Goal: Transaction & Acquisition: Purchase product/service

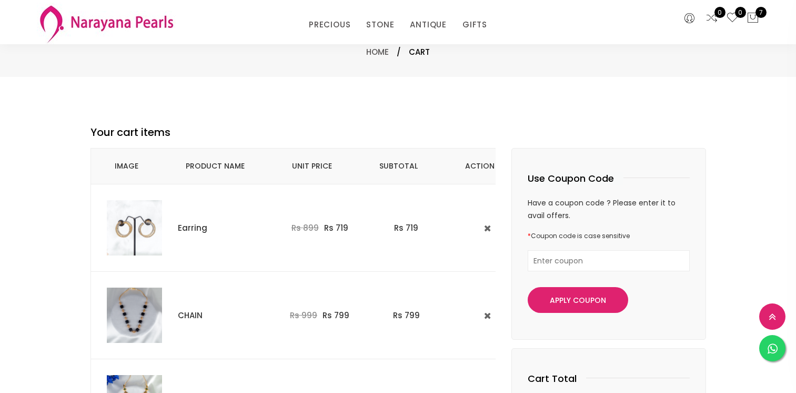
select select "INR"
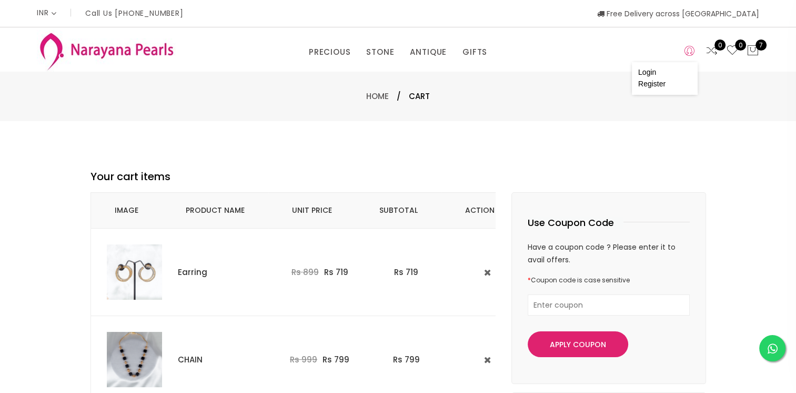
click at [692, 47] on icon at bounding box center [690, 51] width 10 height 13
click at [644, 73] on link "Login" at bounding box center [647, 72] width 18 height 8
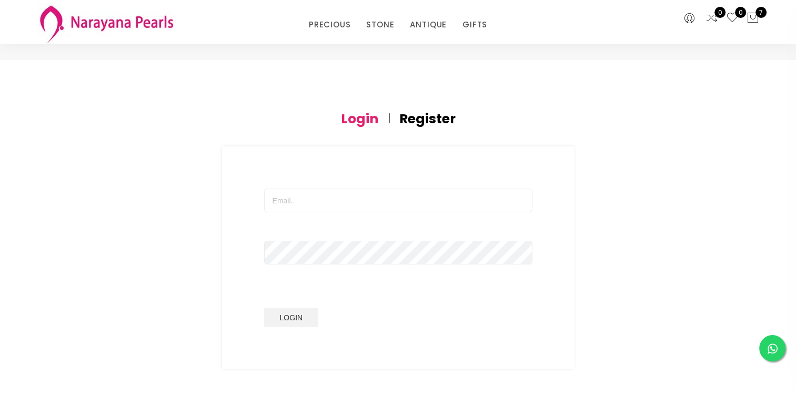
scroll to position [158, 0]
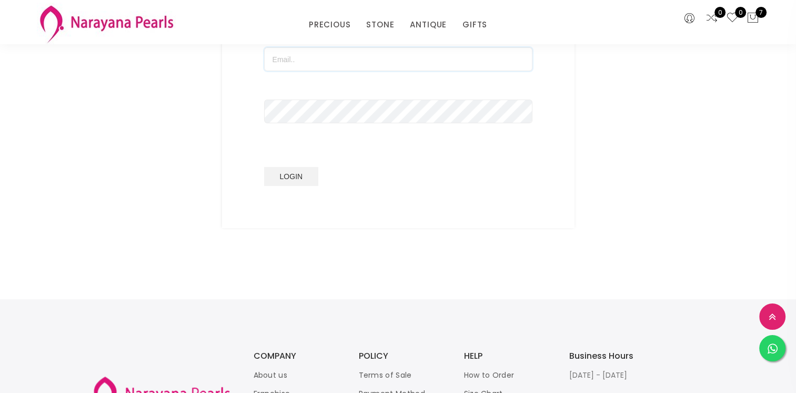
click at [291, 60] on input "text" at bounding box center [398, 59] width 268 height 24
click at [264, 167] on button "Login" at bounding box center [291, 176] width 55 height 19
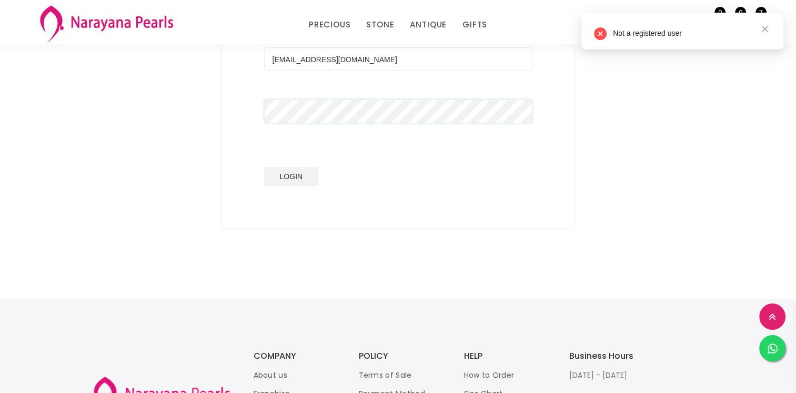
click at [253, 117] on div "akila1584@gmail.com Login" at bounding box center [398, 116] width 353 height 223
click at [264, 167] on button "Login" at bounding box center [291, 176] width 55 height 19
click at [765, 28] on icon "close" at bounding box center [766, 29] width 6 height 6
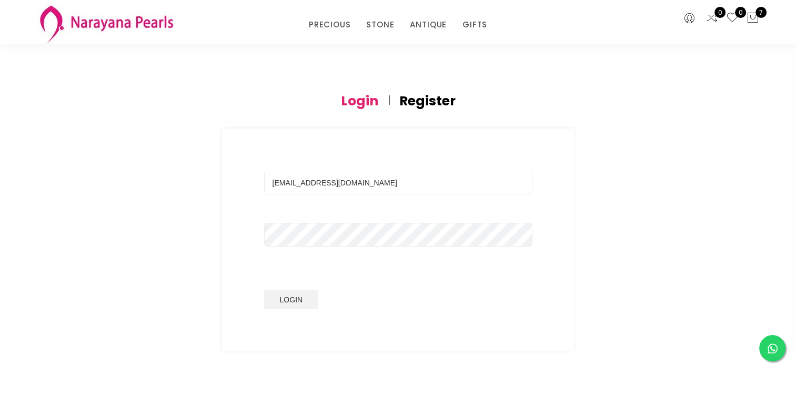
scroll to position [0, 0]
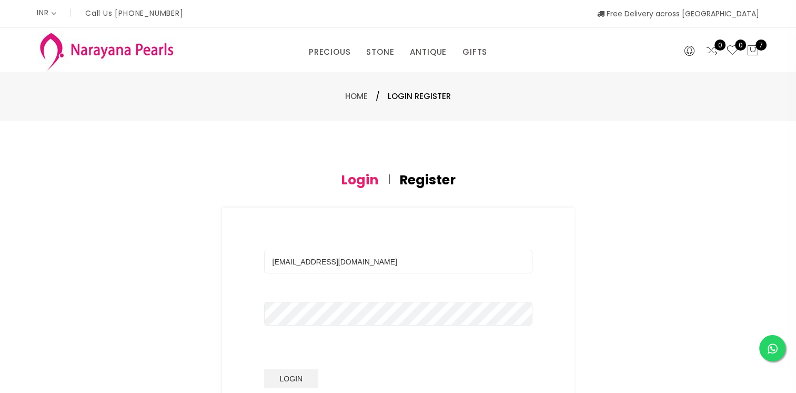
click at [428, 175] on h4 "Register" at bounding box center [427, 180] width 56 height 13
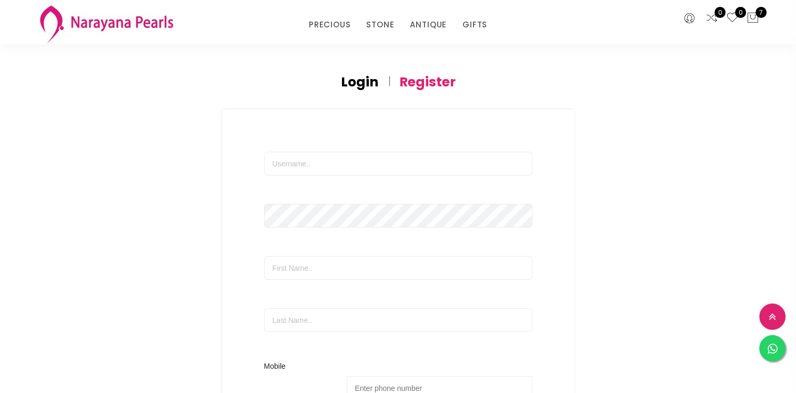
scroll to position [53, 0]
click at [286, 169] on input "text" at bounding box center [398, 165] width 268 height 24
drag, startPoint x: 345, startPoint y: 82, endPoint x: 346, endPoint y: 87, distance: 5.3
click at [345, 82] on h4 "Login" at bounding box center [359, 83] width 37 height 13
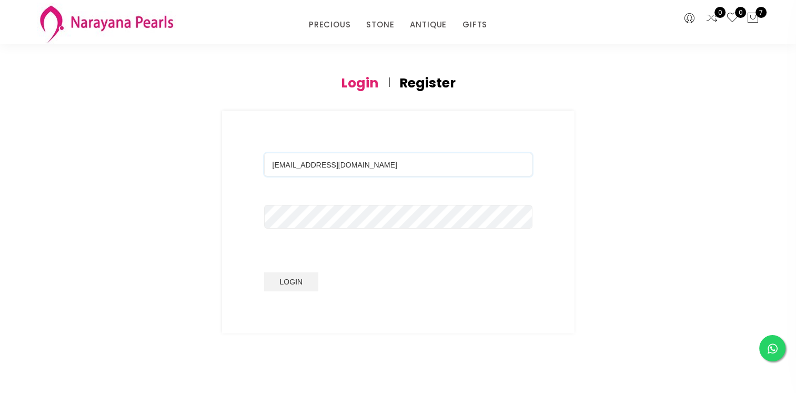
drag, startPoint x: 415, startPoint y: 165, endPoint x: 305, endPoint y: 164, distance: 109.5
click at [305, 164] on input "[EMAIL_ADDRESS][DOMAIN_NAME]" at bounding box center [398, 165] width 268 height 24
type input "akila1584"
click at [243, 218] on div "akila1584 Login" at bounding box center [398, 222] width 353 height 223
click at [264, 272] on button "Login" at bounding box center [291, 281] width 55 height 19
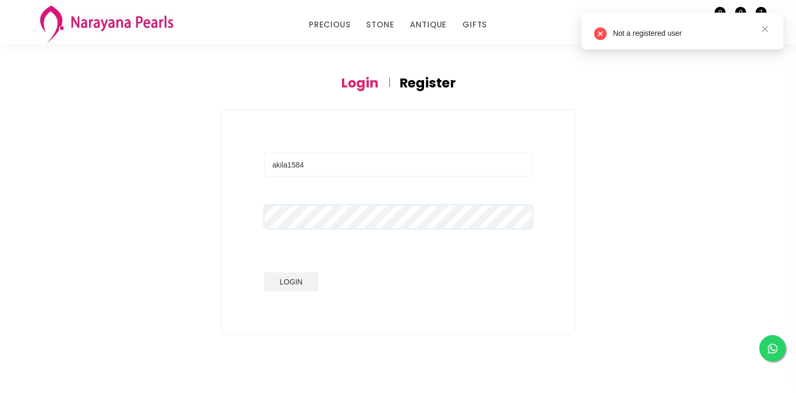
click at [158, 222] on div "Login Register akila1584 Login Mobile International Afghanistan Åland Islands A…" at bounding box center [399, 205] width 632 height 256
click at [264, 272] on button "Login" at bounding box center [291, 281] width 55 height 19
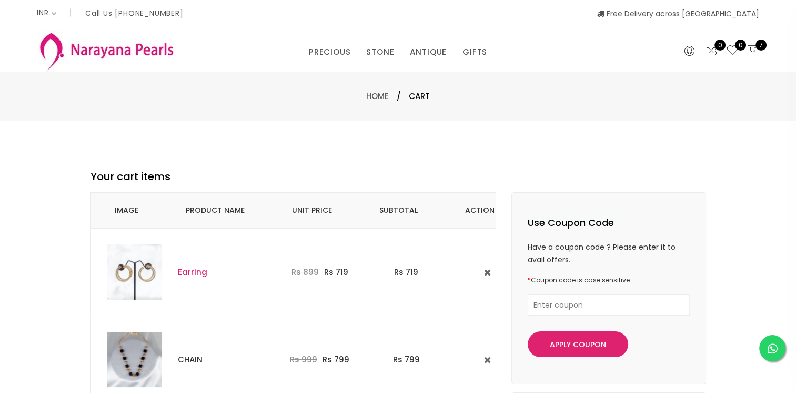
click at [191, 271] on link "Earring" at bounding box center [192, 271] width 29 height 11
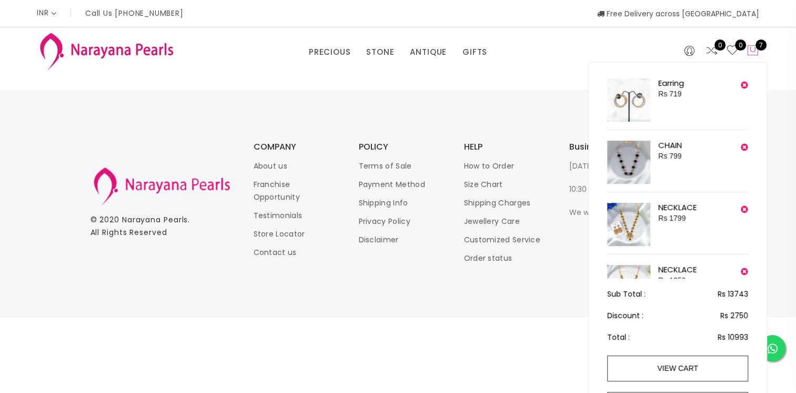
click at [758, 45] on button "7" at bounding box center [753, 51] width 13 height 14
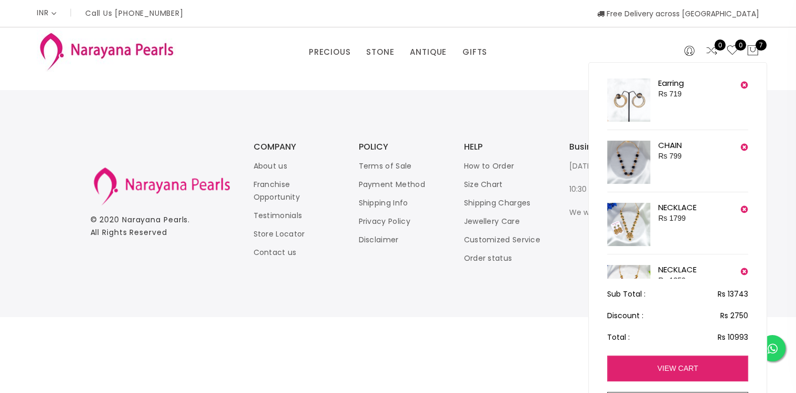
click at [672, 367] on link "view cart" at bounding box center [677, 368] width 141 height 26
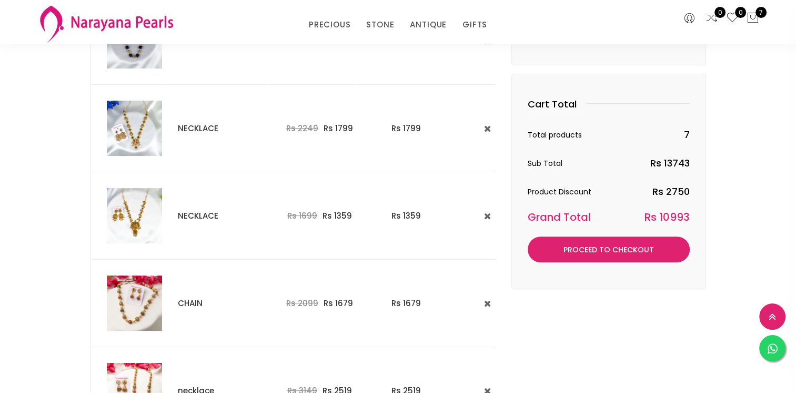
scroll to position [146, 0]
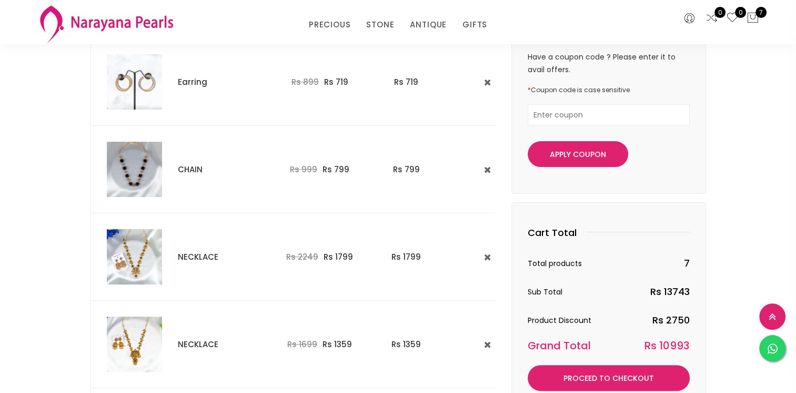
click at [152, 168] on img at bounding box center [134, 169] width 55 height 55
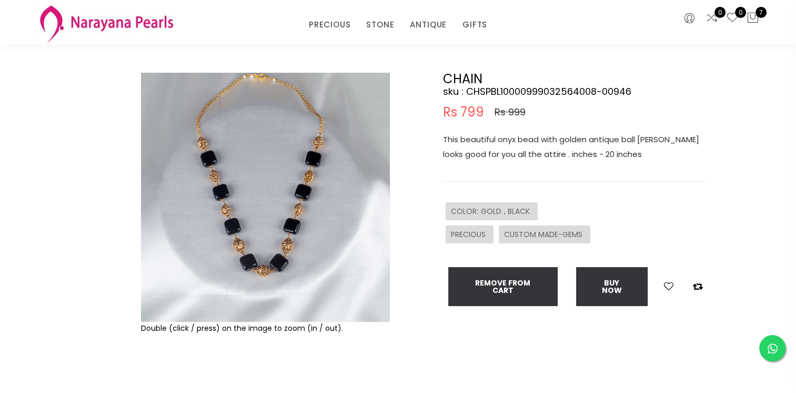
scroll to position [53, 0]
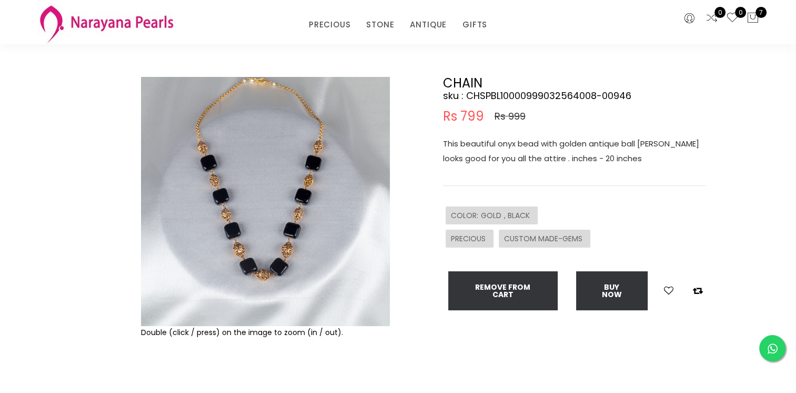
click at [252, 186] on img at bounding box center [265, 201] width 249 height 249
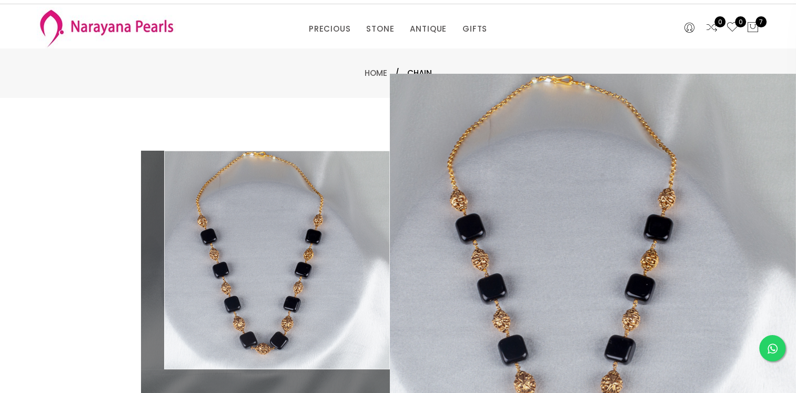
scroll to position [0, 0]
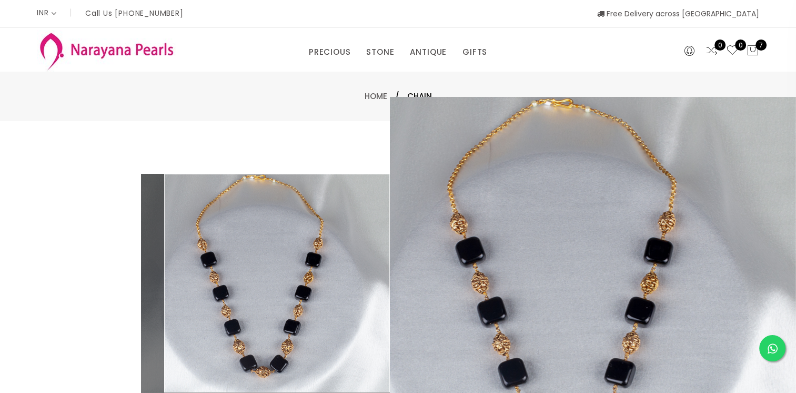
click at [96, 142] on div "Double (click / press) on the image to zoom (in / out). CHAIN sku : CHSPBL10000…" at bounding box center [398, 339] width 796 height 437
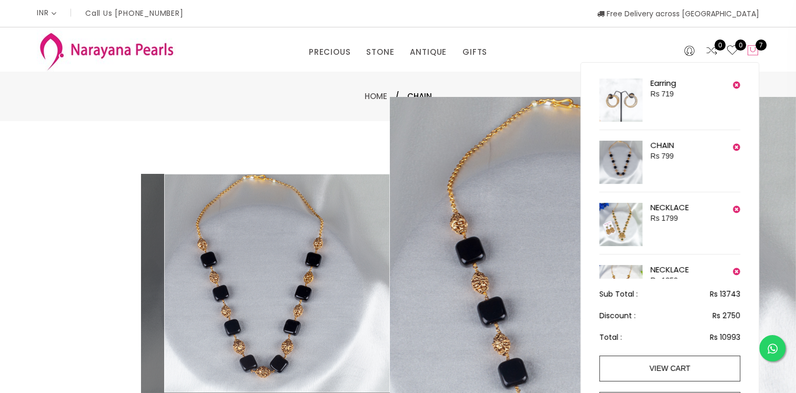
click at [756, 48] on icon at bounding box center [753, 50] width 13 height 13
click at [757, 47] on span "7" at bounding box center [761, 44] width 11 height 11
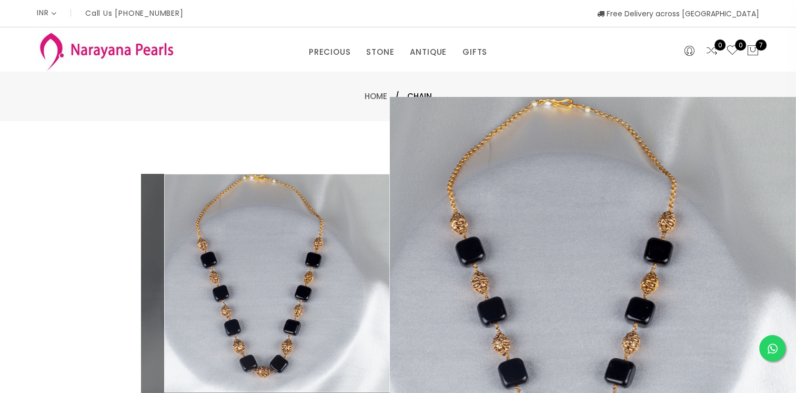
drag, startPoint x: 353, startPoint y: 151, endPoint x: 357, endPoint y: 146, distance: 6.0
click at [353, 147] on div "Double (click / press) on the image to zoom (in / out). CHAIN sku : CHSPBL10000…" at bounding box center [398, 339] width 796 height 437
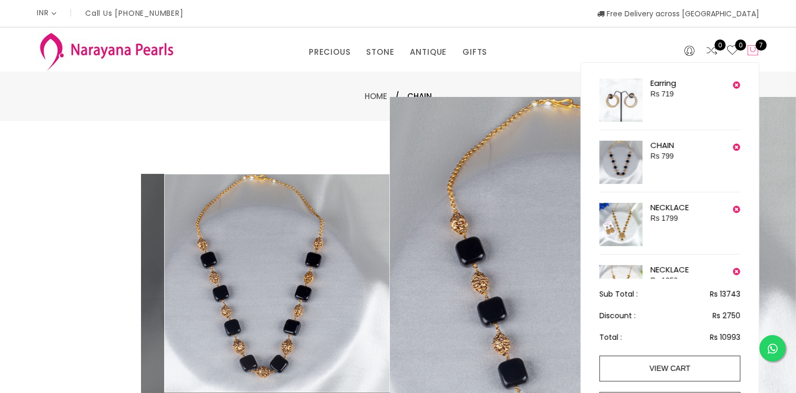
click at [760, 41] on span "7" at bounding box center [761, 44] width 11 height 11
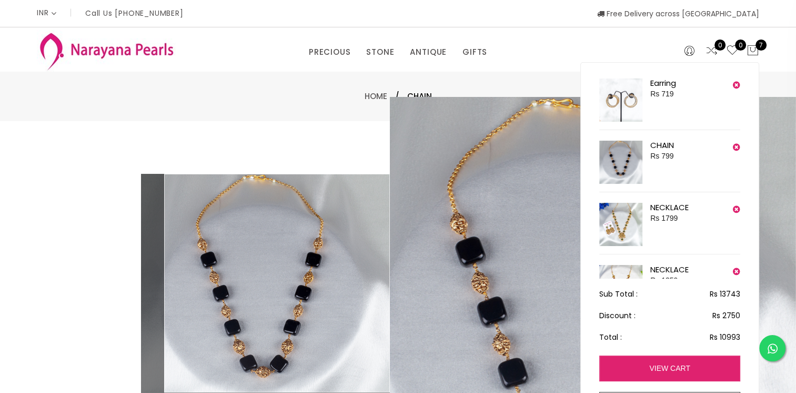
click at [665, 357] on link "view cart" at bounding box center [669, 368] width 141 height 26
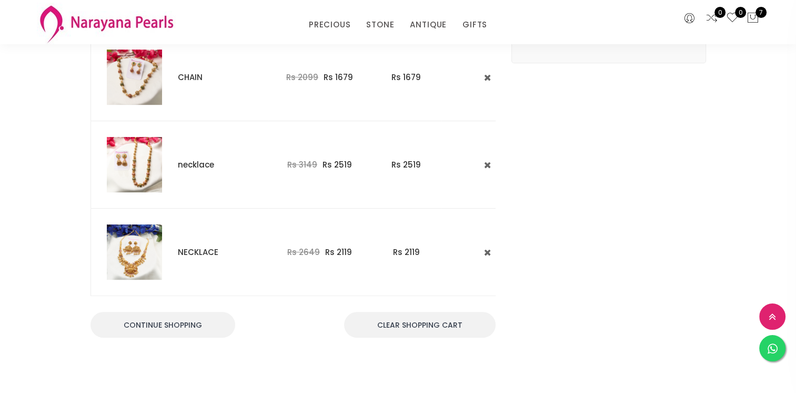
scroll to position [526, 0]
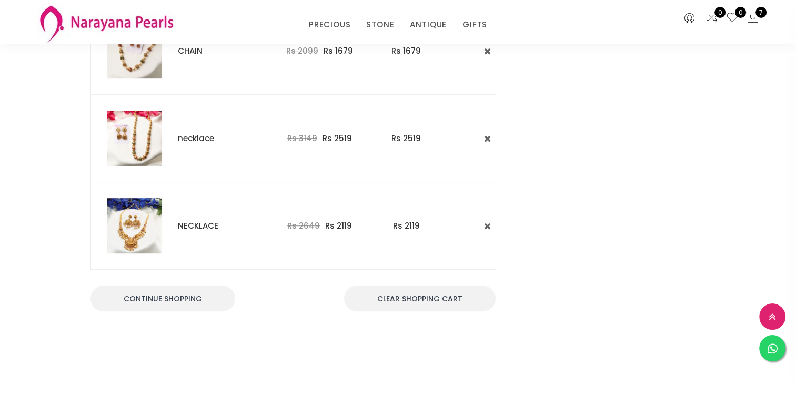
click at [140, 228] on img at bounding box center [134, 225] width 55 height 55
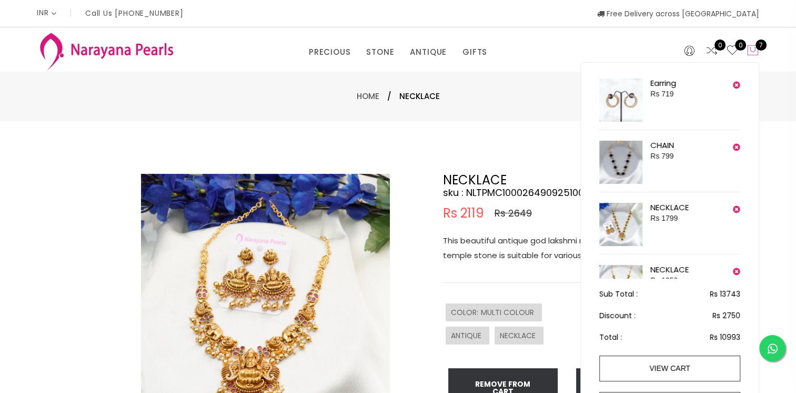
click at [756, 51] on icon at bounding box center [753, 50] width 13 height 13
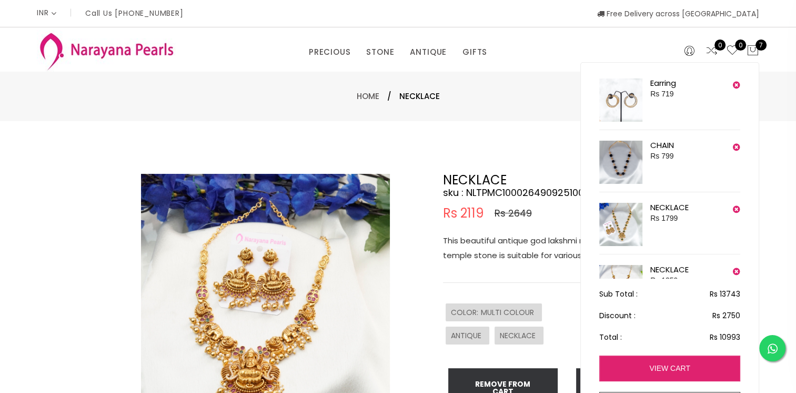
click at [679, 368] on link "view cart" at bounding box center [669, 368] width 141 height 26
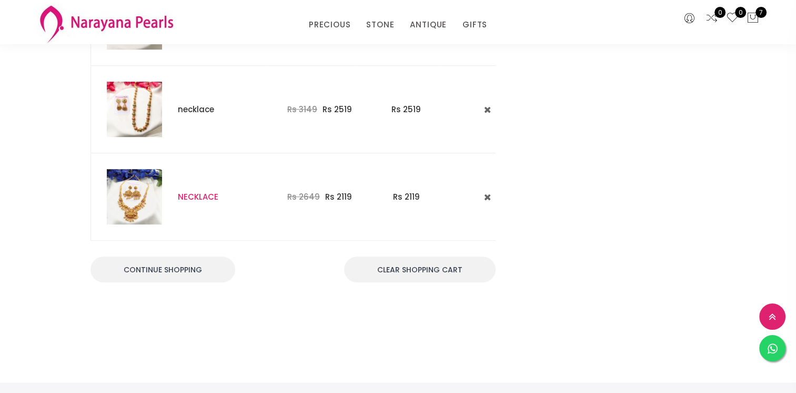
scroll to position [556, 0]
click at [204, 191] on link "NECKLACE" at bounding box center [198, 196] width 41 height 11
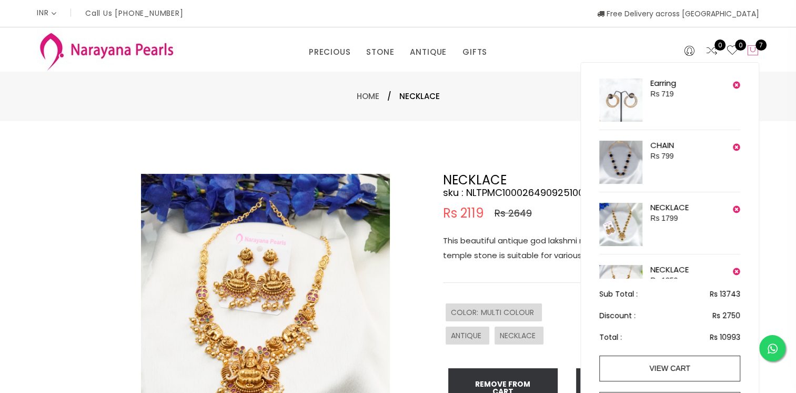
click at [754, 47] on icon at bounding box center [753, 50] width 13 height 13
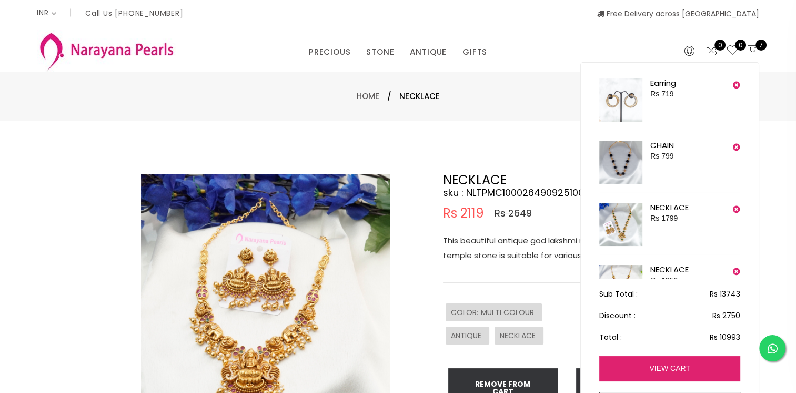
click at [675, 363] on link "view cart" at bounding box center [669, 368] width 141 height 26
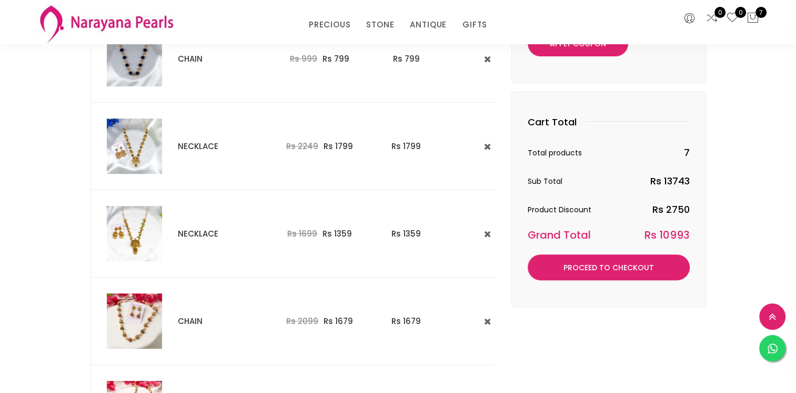
scroll to position [263, 0]
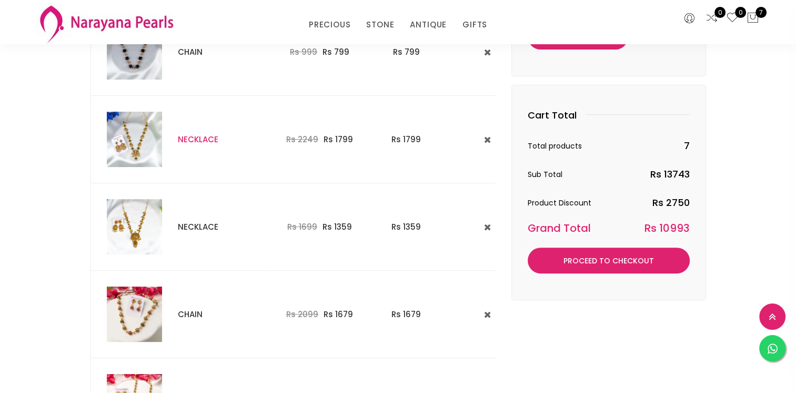
click at [196, 135] on link "NECKLACE" at bounding box center [198, 139] width 41 height 11
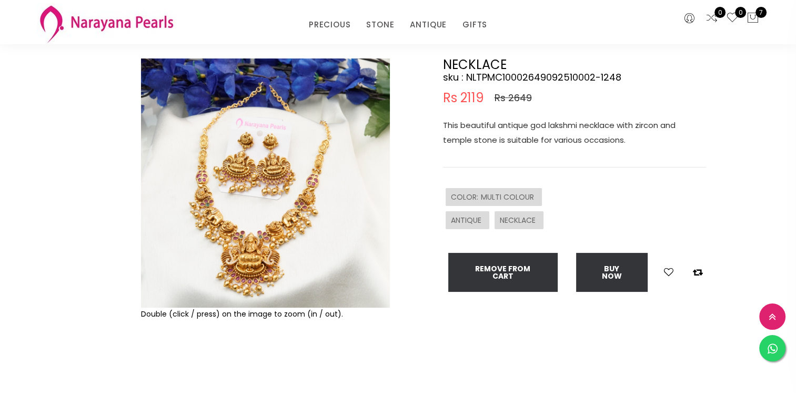
scroll to position [56, 0]
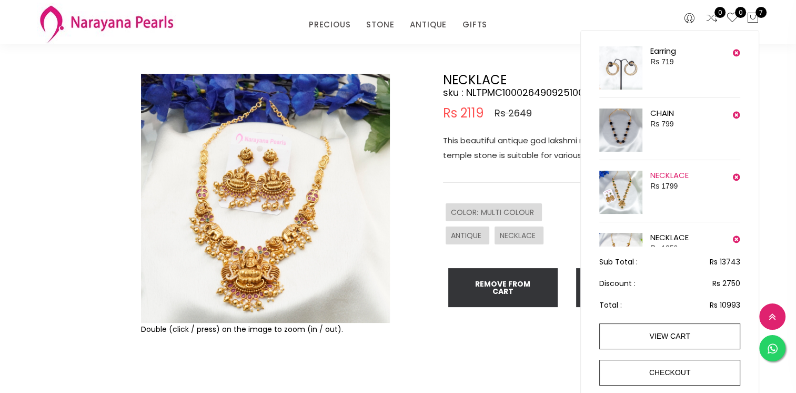
click at [667, 176] on link "NECKLACE" at bounding box center [670, 174] width 38 height 11
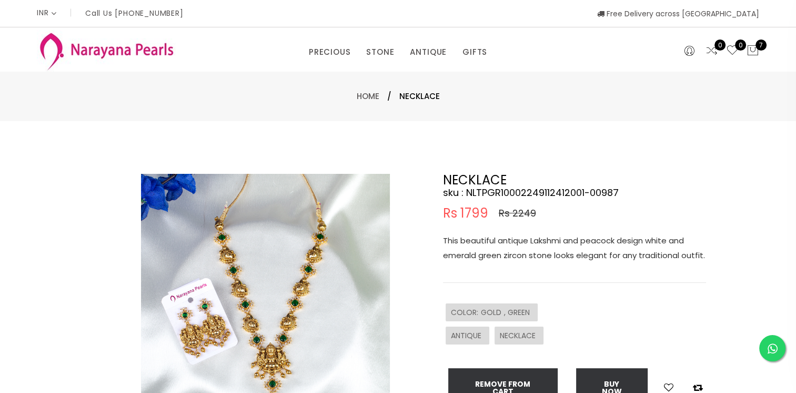
click at [286, 294] on img at bounding box center [265, 298] width 249 height 249
click at [292, 302] on img at bounding box center [265, 298] width 249 height 249
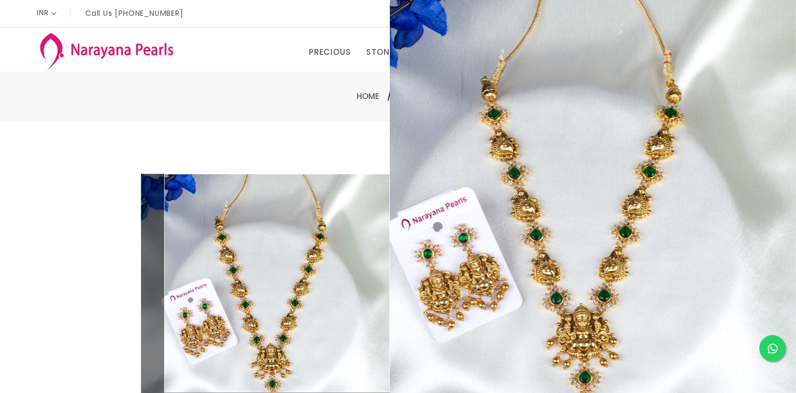
click at [27, 222] on div "Double (click / press) on the image to zoom (in / out). NECKLACE sku : NLTPGR10…" at bounding box center [398, 339] width 796 height 437
click at [346, 133] on div "Double (click / press) on the image to zoom (in / out). NECKLACE sku : NLTPGR10…" at bounding box center [398, 339] width 796 height 437
click at [69, 186] on div "Double (click / press) on the image to zoom (in / out). NECKLACE sku : NLTPGR10…" at bounding box center [398, 339] width 796 height 437
click at [57, 201] on div "Double (click / press) on the image to zoom (in / out). NECKLACE sku : NLTPGR10…" at bounding box center [398, 339] width 796 height 437
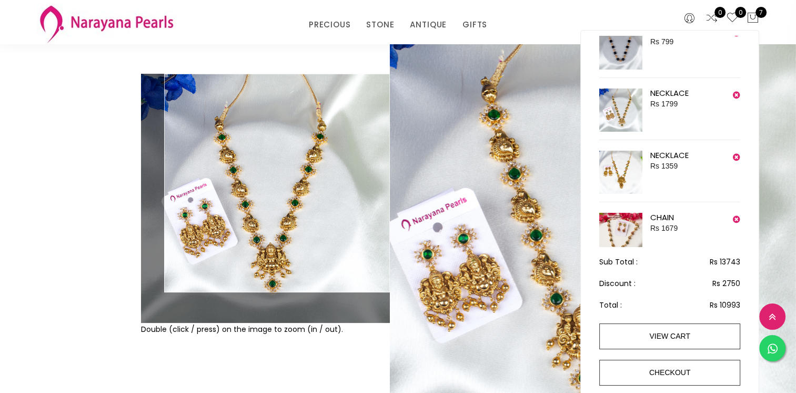
scroll to position [105, 0]
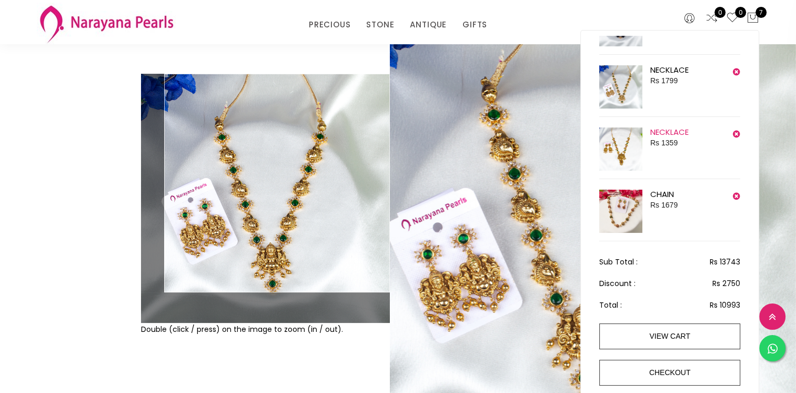
click at [663, 132] on link "NECKLACE" at bounding box center [670, 131] width 38 height 11
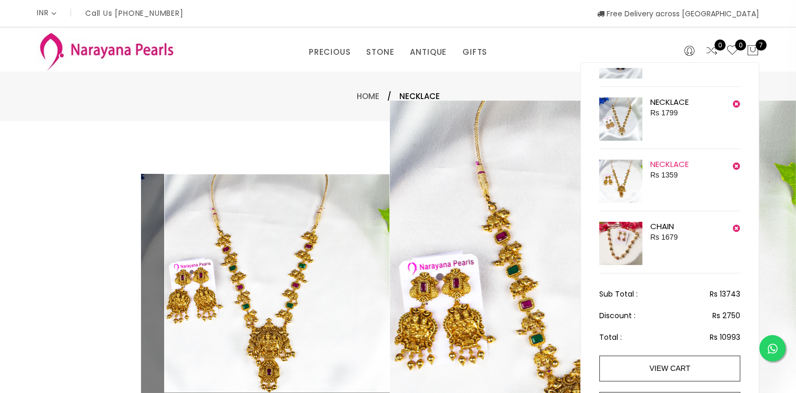
click at [665, 165] on link "NECKLACE" at bounding box center [670, 163] width 38 height 11
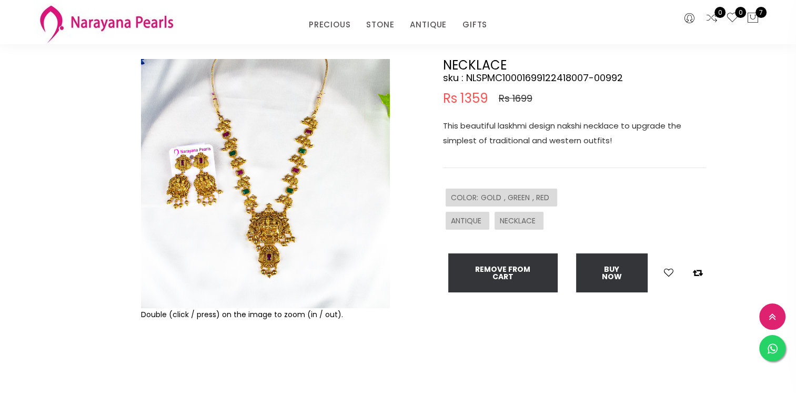
scroll to position [53, 0]
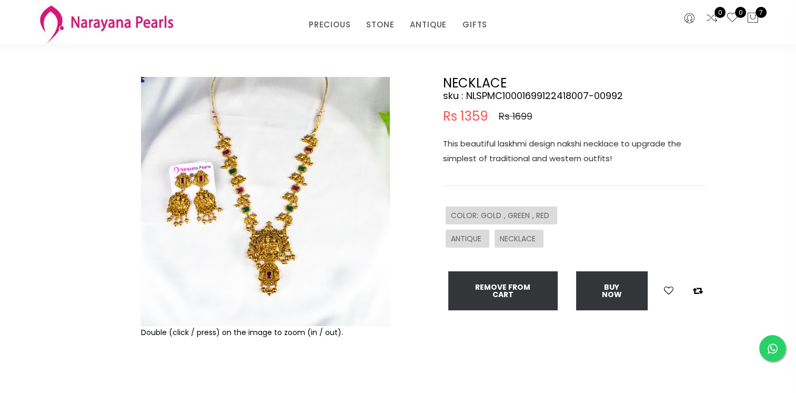
click at [263, 171] on img at bounding box center [265, 201] width 249 height 249
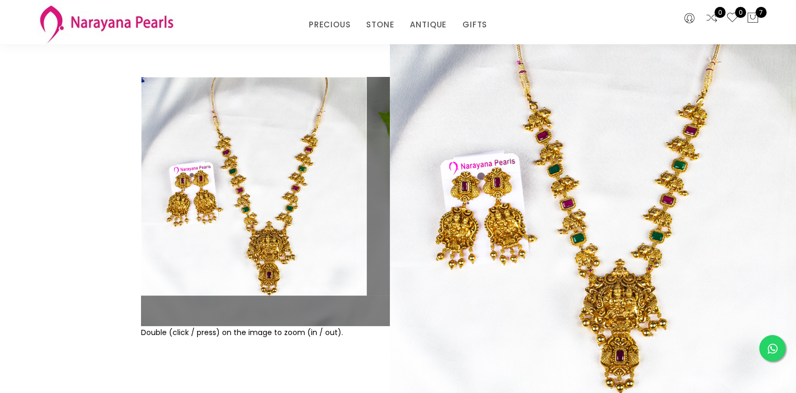
click at [22, 168] on div "Double (click / press) on the image to zoom (in / out). NECKLACE sku : NLSPMC10…" at bounding box center [398, 242] width 796 height 437
click at [220, 64] on div "Double (click / press) on the image to zoom (in / out). NECKLACE sku : NLSPMC10…" at bounding box center [398, 242] width 796 height 437
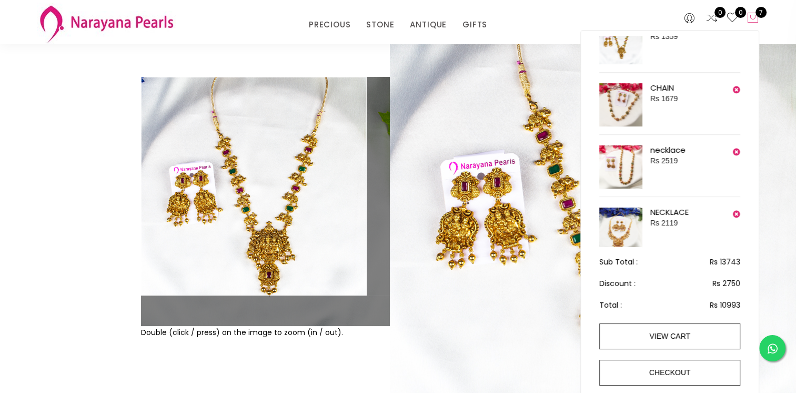
scroll to position [234, 0]
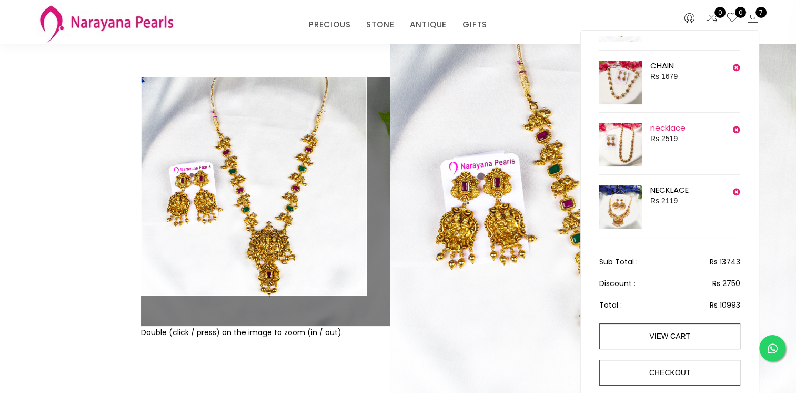
click at [674, 125] on link "necklace" at bounding box center [668, 127] width 35 height 11
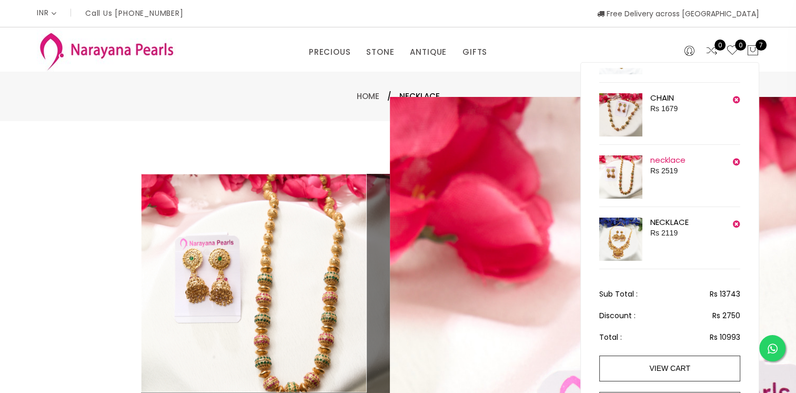
click at [663, 154] on link "necklace" at bounding box center [668, 159] width 35 height 11
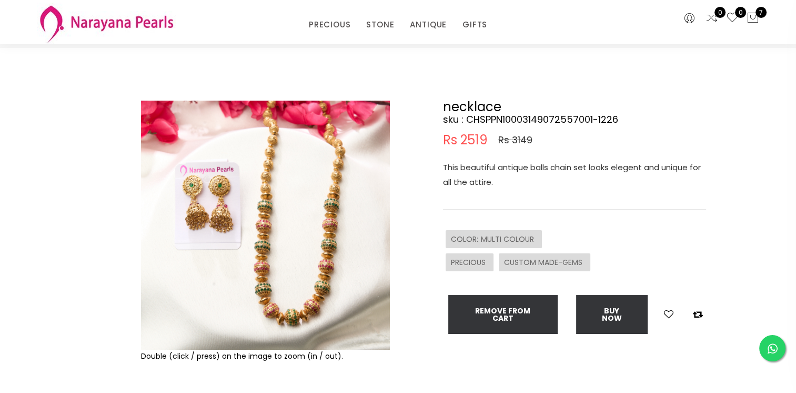
scroll to position [53, 0]
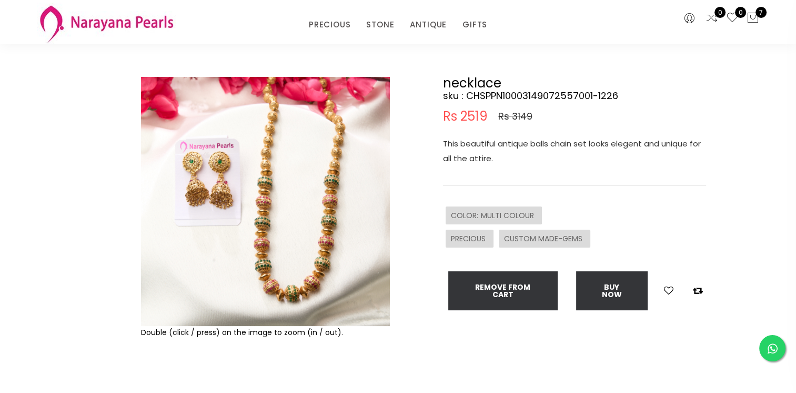
click at [272, 136] on img at bounding box center [265, 201] width 249 height 249
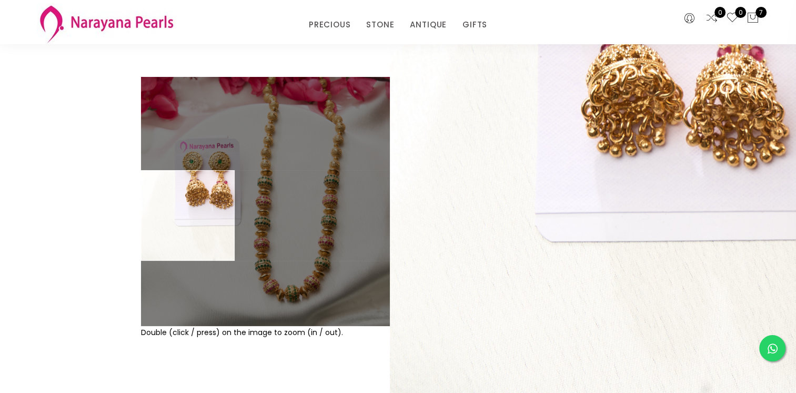
click at [68, 323] on div "Double (click / press) on the image to zoom (in / out). necklace sku : CHSPPN10…" at bounding box center [398, 242] width 796 height 437
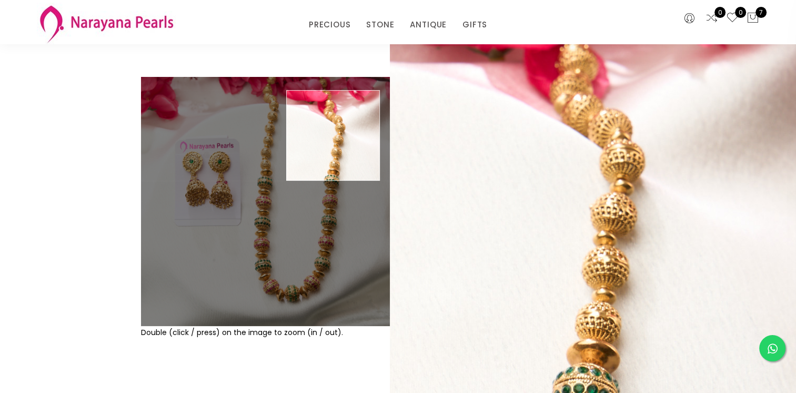
click at [761, 18] on div "0 0 7" at bounding box center [705, 22] width 123 height 44
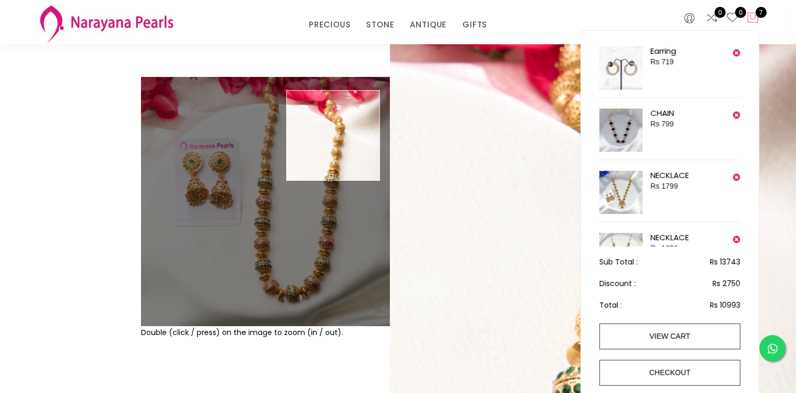
click at [757, 19] on icon at bounding box center [753, 18] width 13 height 13
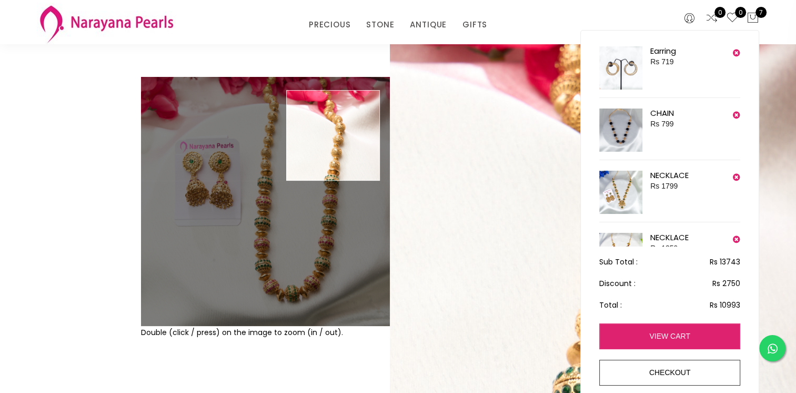
click at [655, 338] on link "view cart" at bounding box center [669, 336] width 141 height 26
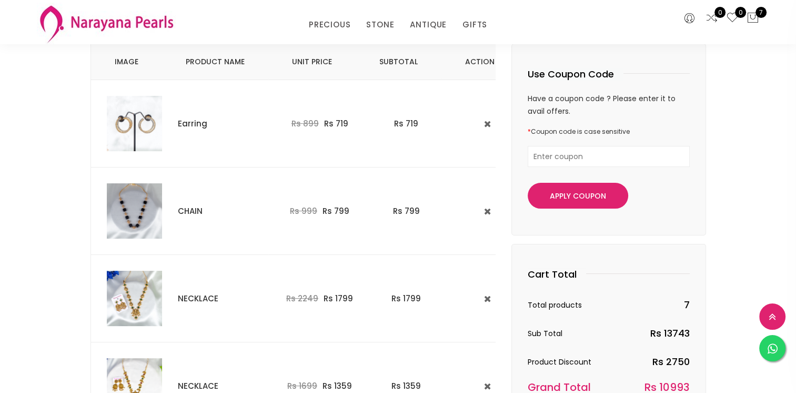
scroll to position [105, 0]
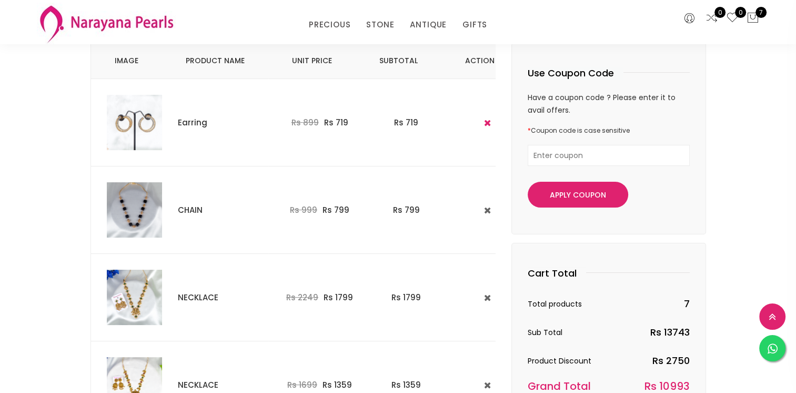
click at [484, 123] on icon at bounding box center [487, 122] width 7 height 9
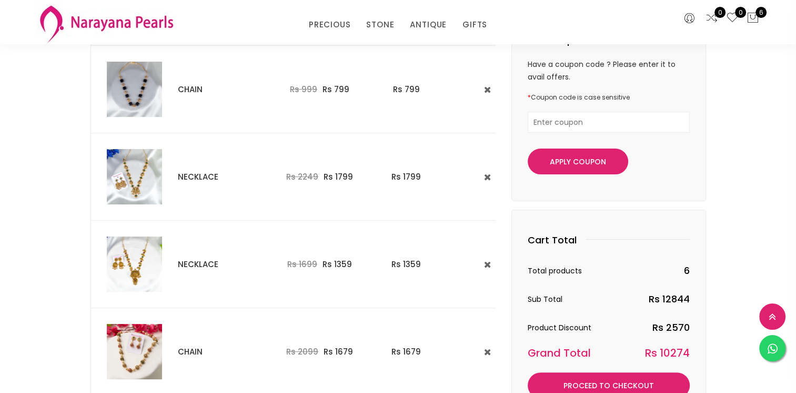
scroll to position [158, 0]
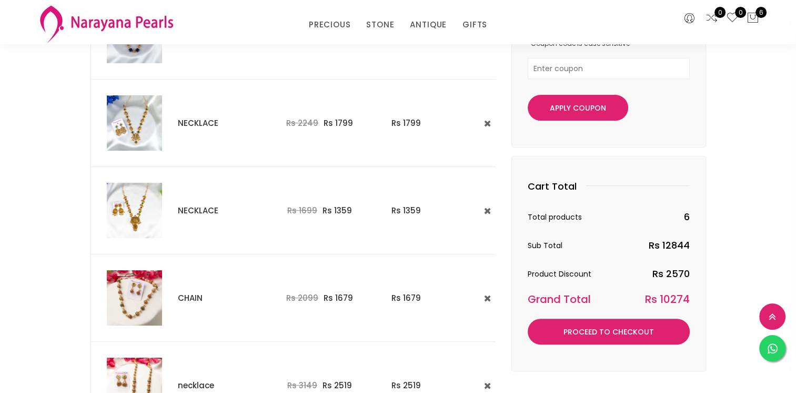
scroll to position [263, 0]
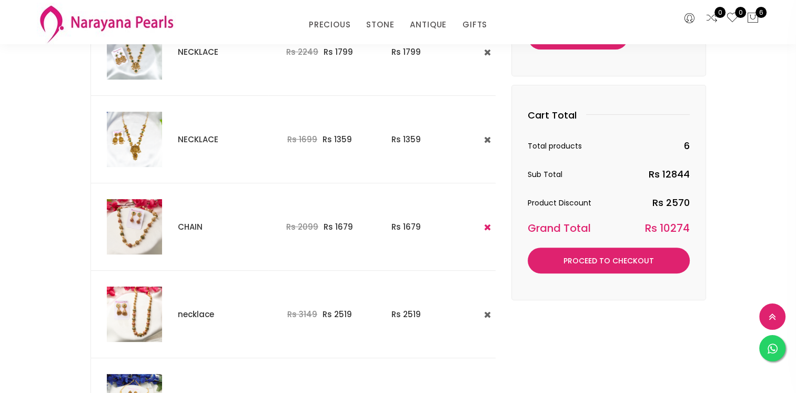
click at [484, 226] on icon at bounding box center [487, 227] width 7 height 9
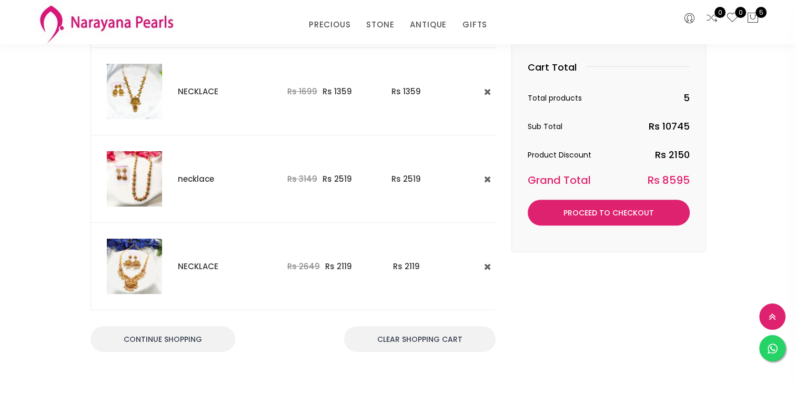
scroll to position [316, 0]
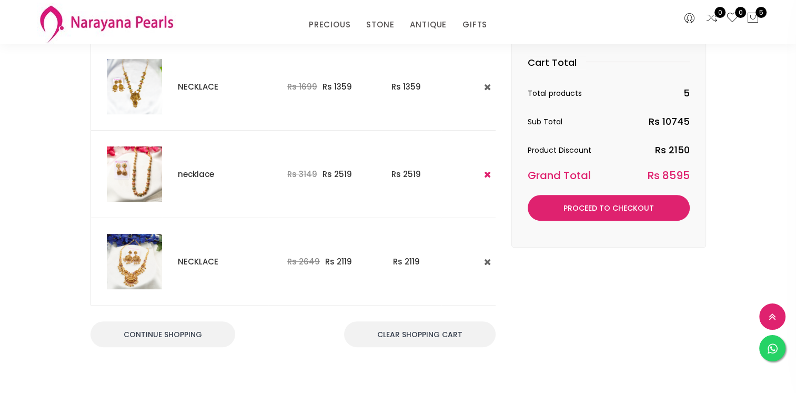
click at [484, 171] on icon at bounding box center [487, 174] width 7 height 9
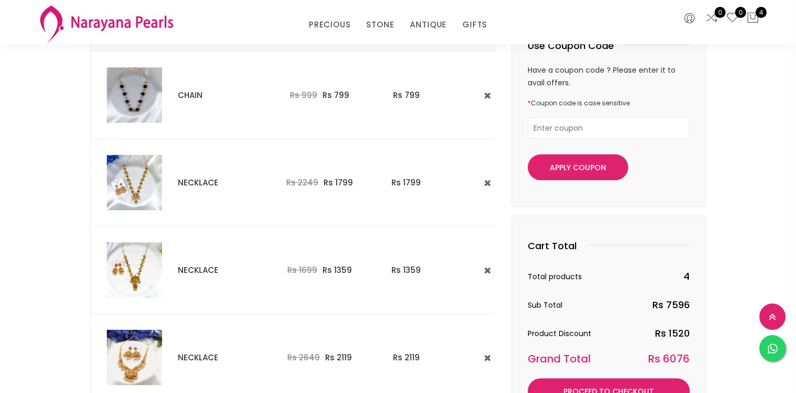
scroll to position [105, 0]
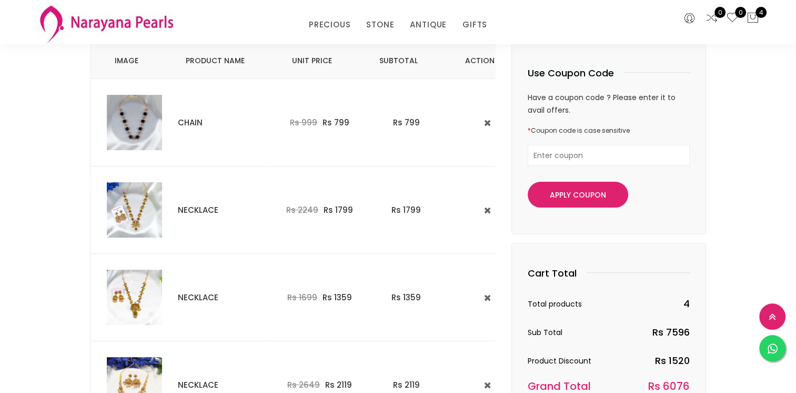
click at [135, 284] on img at bounding box center [134, 296] width 55 height 55
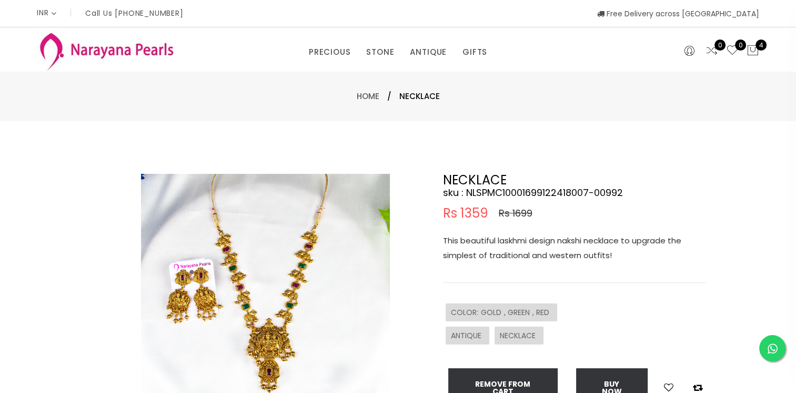
scroll to position [105, 0]
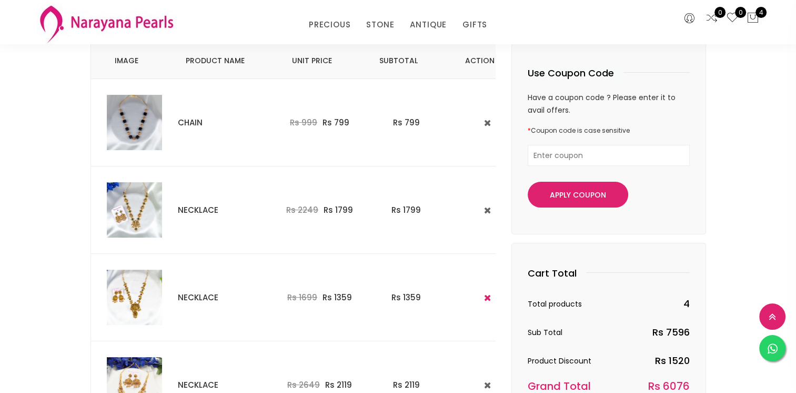
click at [484, 293] on icon at bounding box center [487, 297] width 7 height 9
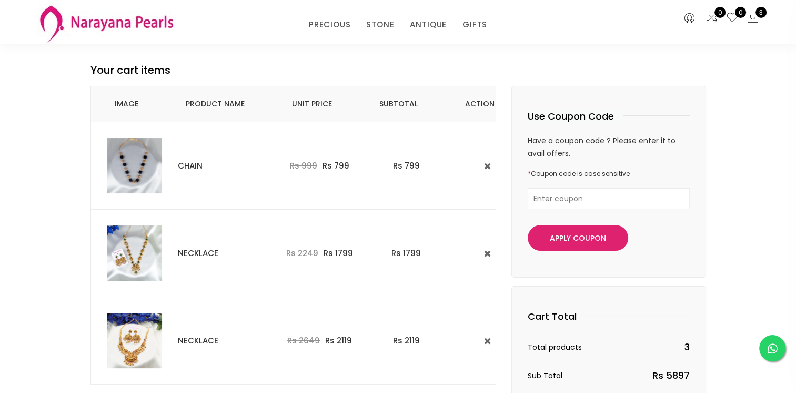
scroll to position [0, 0]
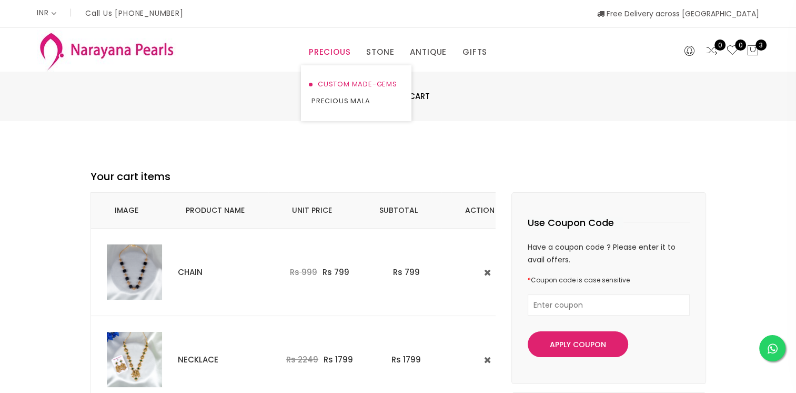
click at [335, 84] on link "CUSTOM MADE-GEMS" at bounding box center [356, 84] width 89 height 17
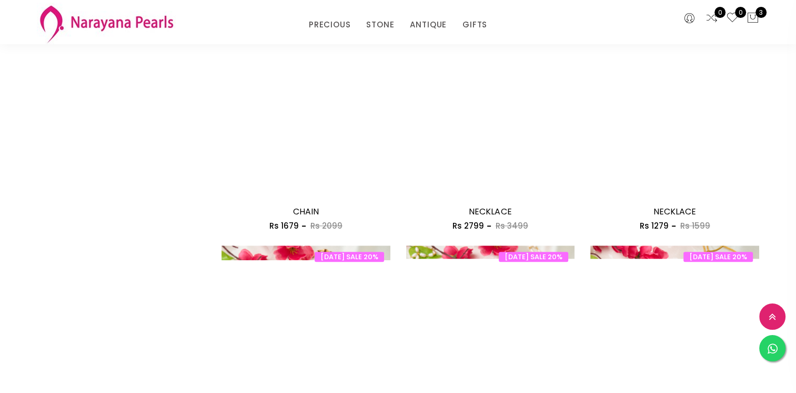
scroll to position [1421, 0]
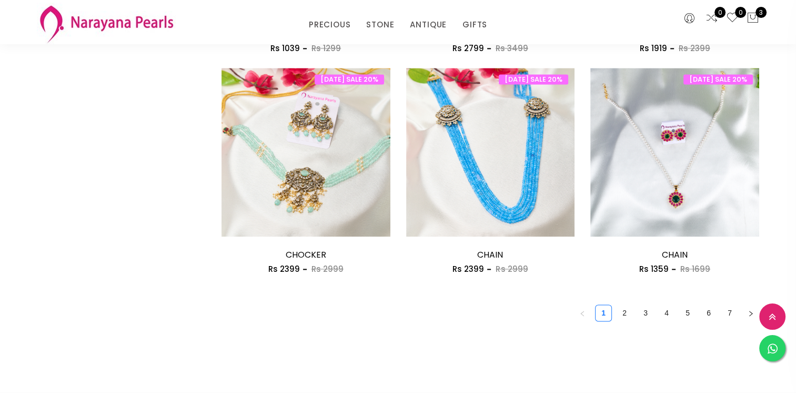
click at [622, 308] on link "2" at bounding box center [625, 313] width 16 height 16
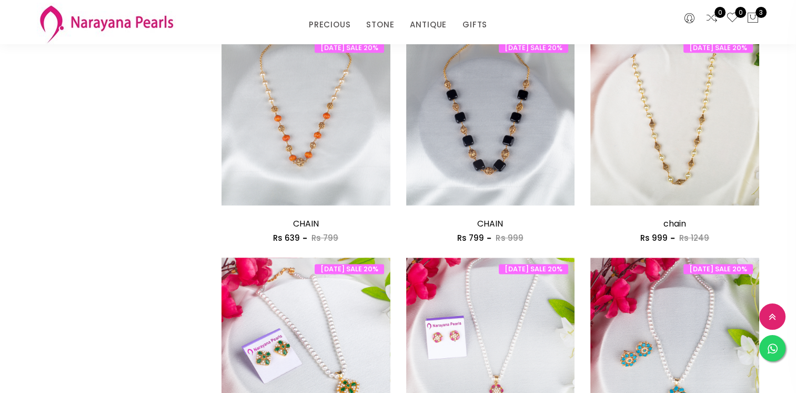
scroll to position [1210, 0]
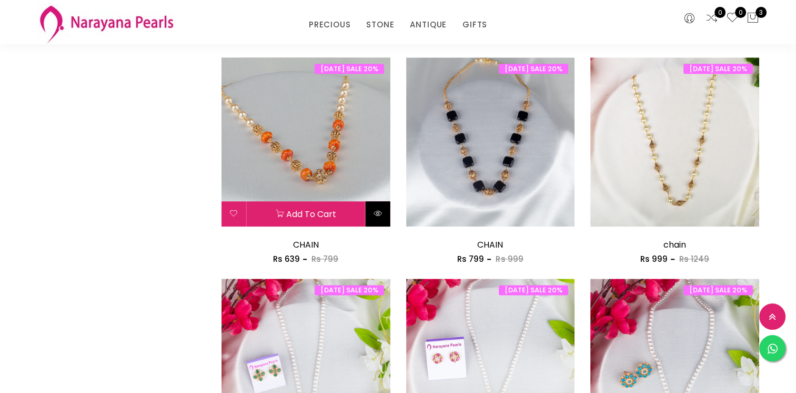
click at [385, 213] on button at bounding box center [378, 213] width 25 height 25
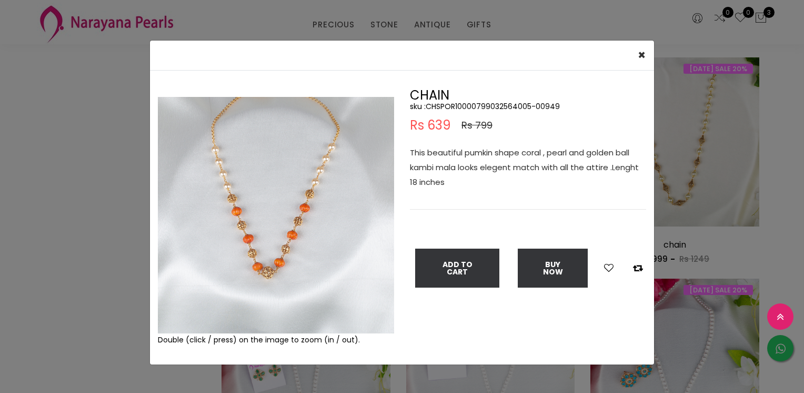
click at [208, 145] on img at bounding box center [276, 215] width 236 height 236
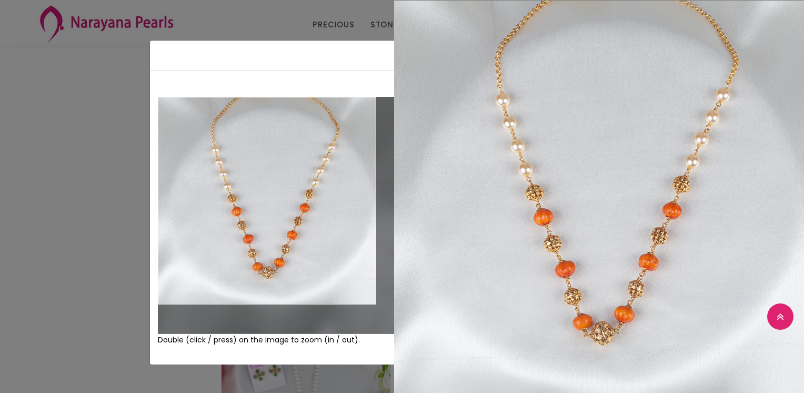
click at [74, 182] on div "× Close Double (click / press) on the image to zoom (in / out). CHAIN sku : CHS…" at bounding box center [402, 196] width 804 height 393
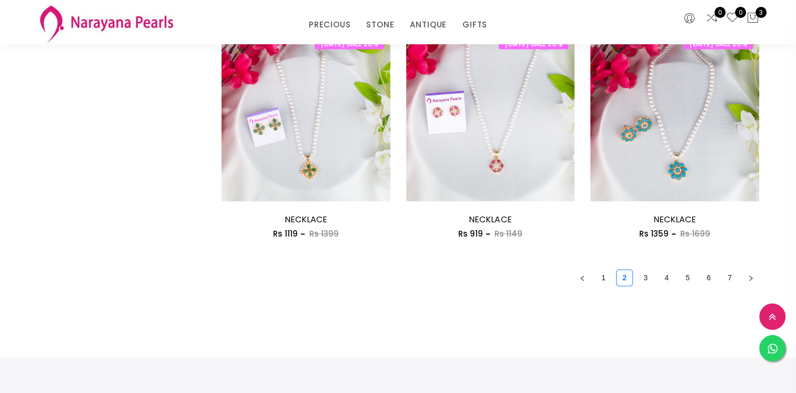
scroll to position [1474, 0]
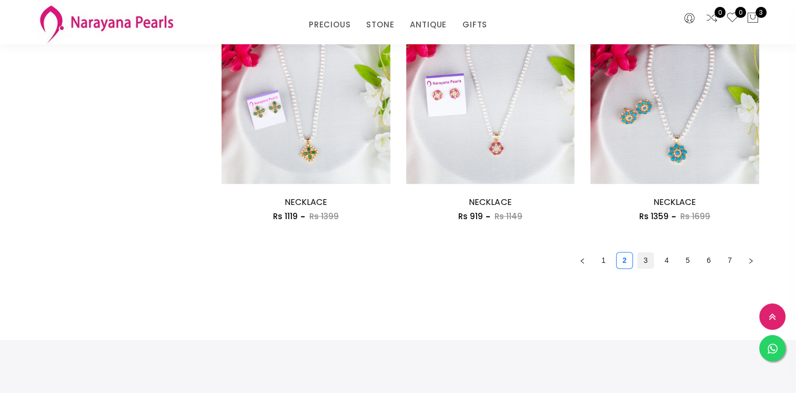
click at [650, 258] on link "3" at bounding box center [646, 260] width 16 height 16
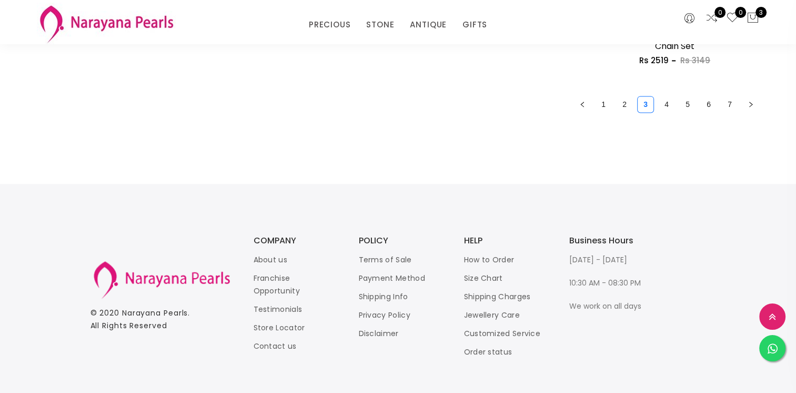
scroll to position [1368, 0]
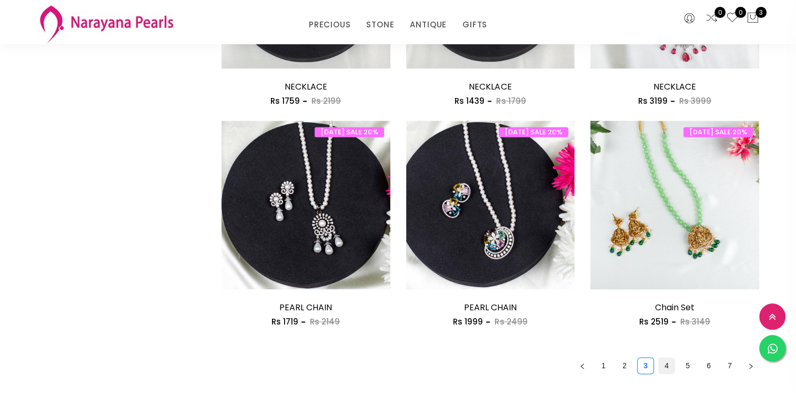
click at [671, 364] on link "4" at bounding box center [667, 365] width 16 height 16
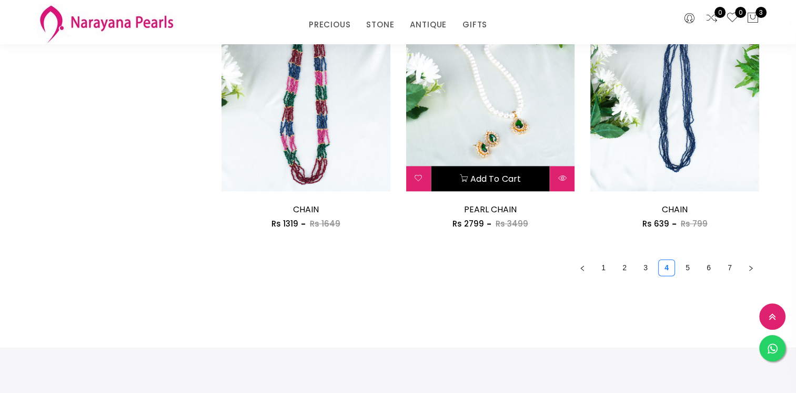
scroll to position [1526, 0]
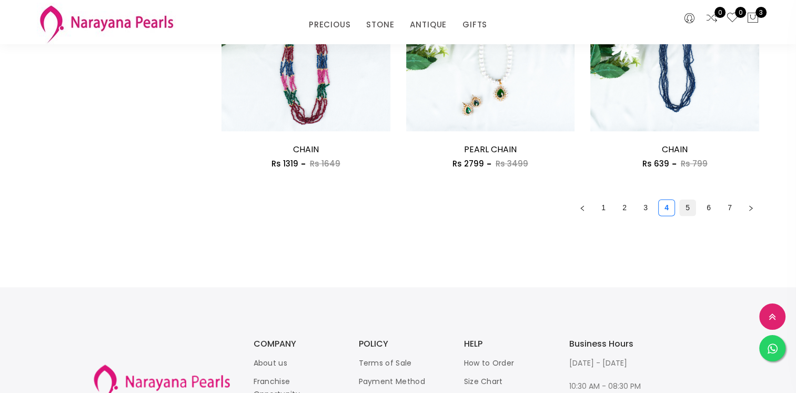
click at [684, 205] on link "5" at bounding box center [688, 207] width 16 height 16
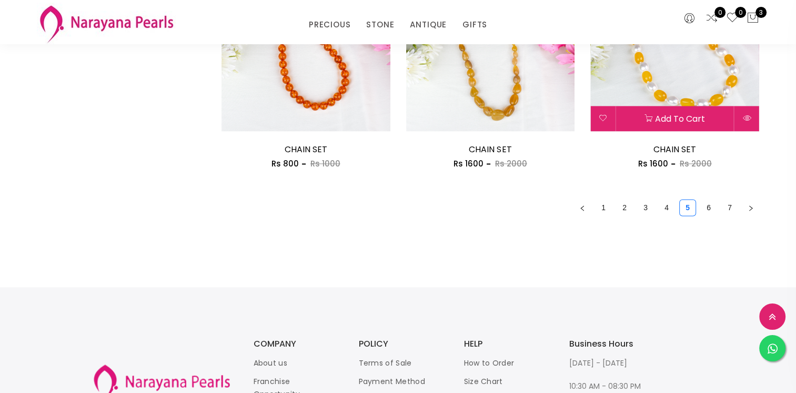
scroll to position [1526, 0]
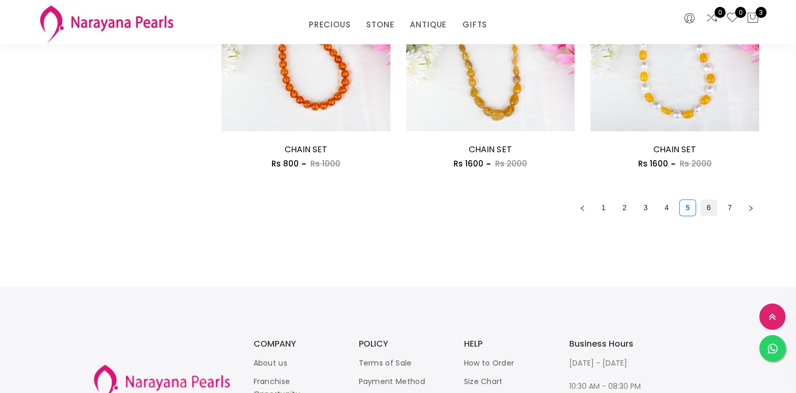
click at [703, 208] on link "6" at bounding box center [709, 207] width 16 height 16
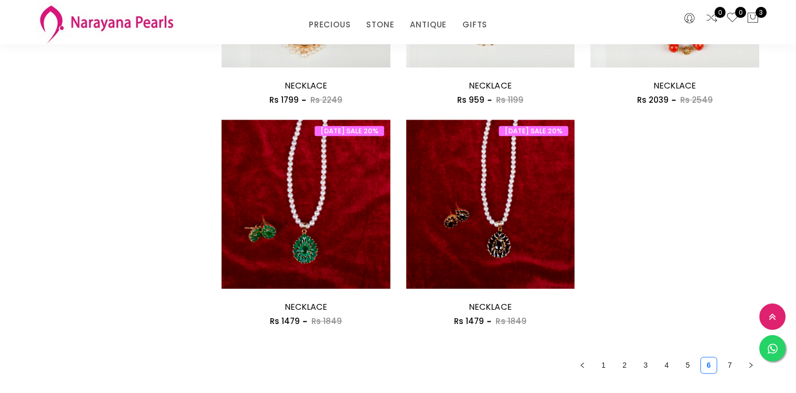
scroll to position [1210, 0]
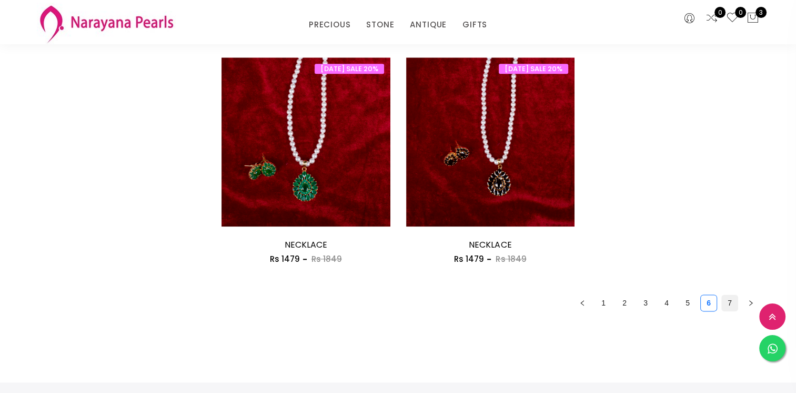
click at [727, 301] on link "7" at bounding box center [730, 303] width 16 height 16
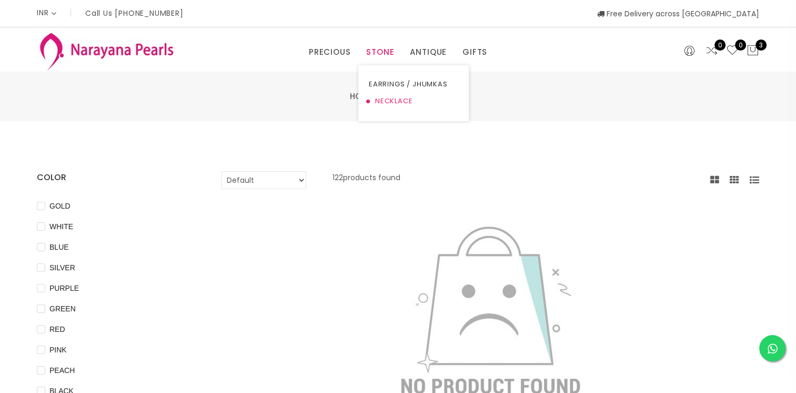
click at [400, 96] on link "NECKLACE" at bounding box center [413, 101] width 89 height 17
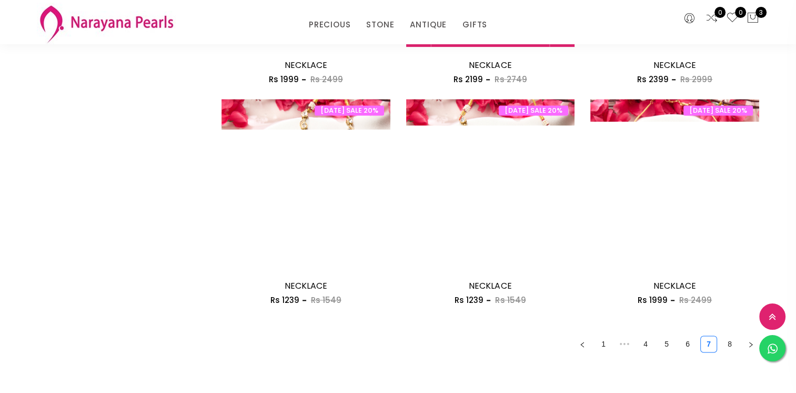
scroll to position [1421, 0]
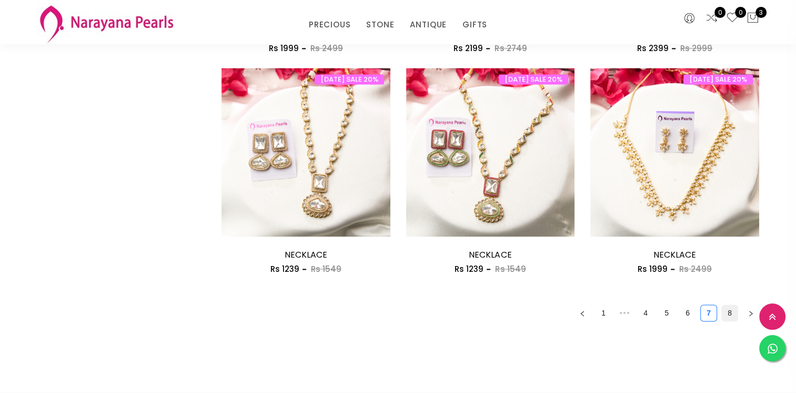
click at [724, 314] on link "8" at bounding box center [730, 313] width 16 height 16
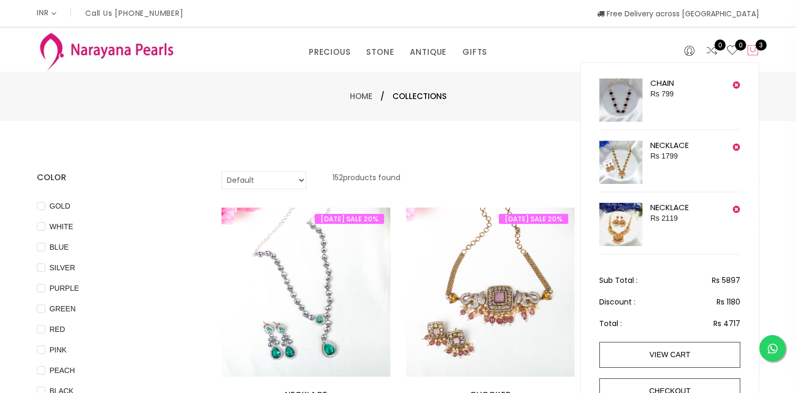
click at [757, 45] on span "3" at bounding box center [761, 44] width 11 height 11
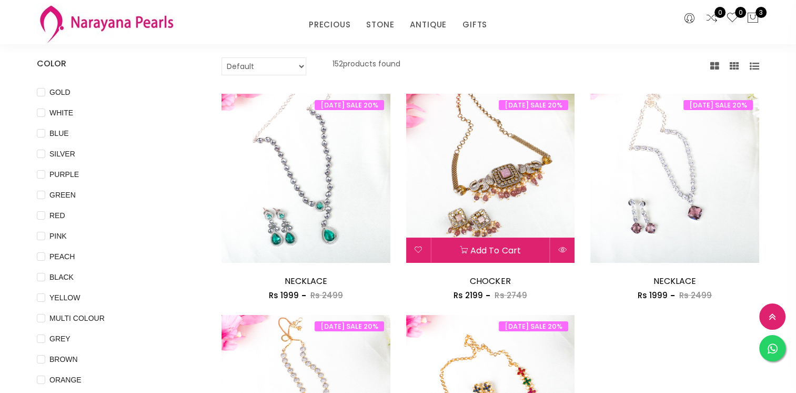
scroll to position [263, 0]
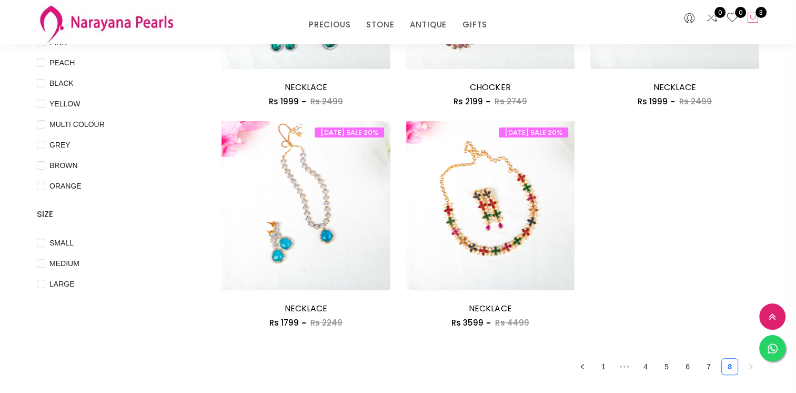
click at [757, 22] on icon at bounding box center [753, 18] width 13 height 13
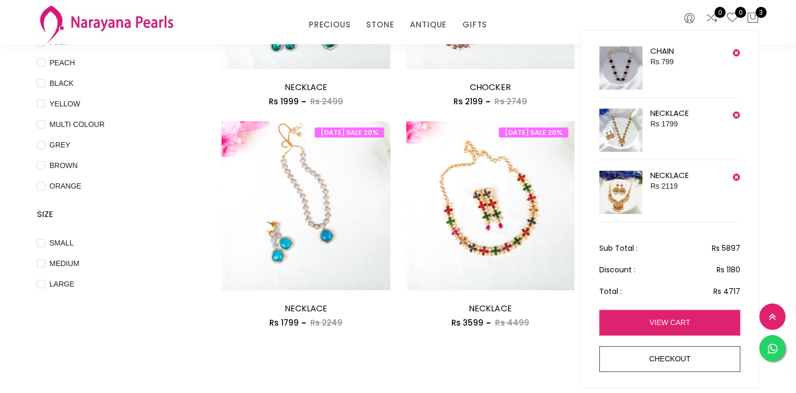
click at [667, 322] on link "view cart" at bounding box center [669, 322] width 141 height 26
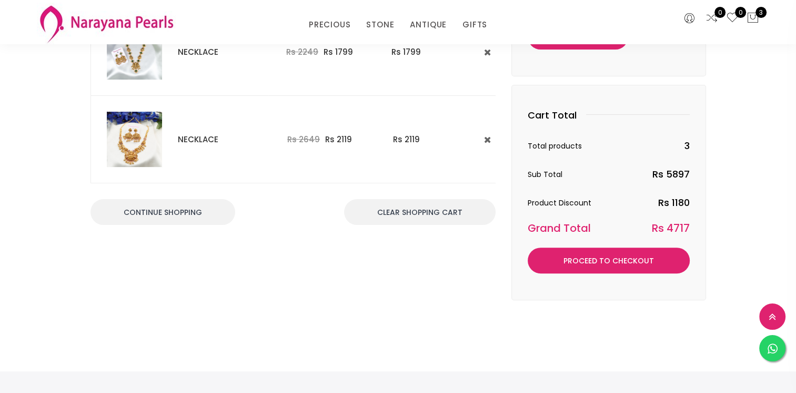
scroll to position [105, 0]
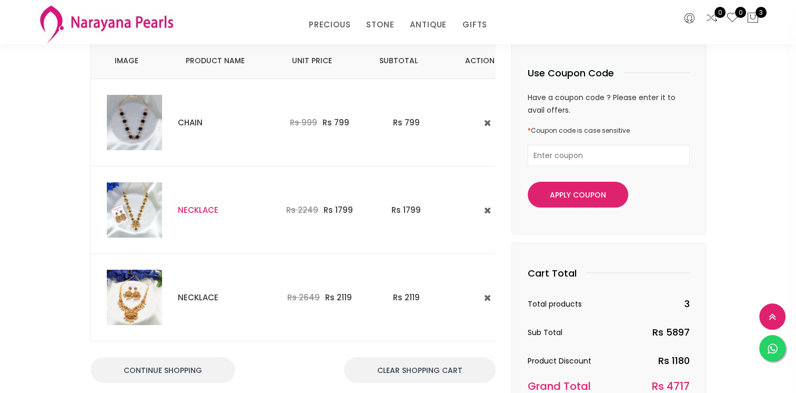
click at [201, 209] on link "NECKLACE" at bounding box center [198, 209] width 41 height 11
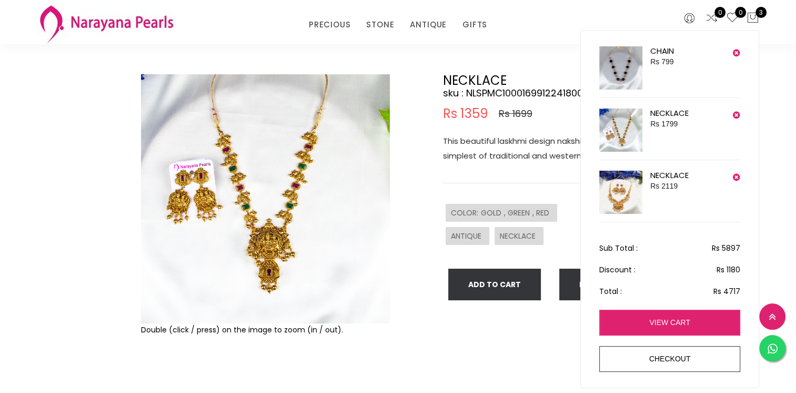
click at [655, 323] on link "view cart" at bounding box center [669, 322] width 141 height 26
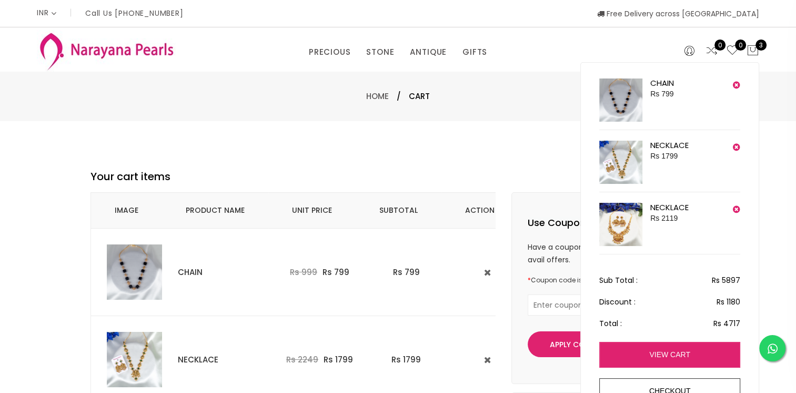
click at [672, 351] on link "view cart" at bounding box center [669, 355] width 141 height 26
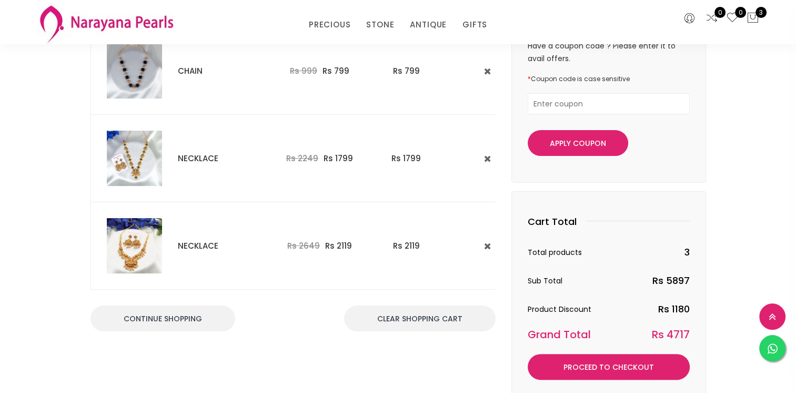
scroll to position [158, 0]
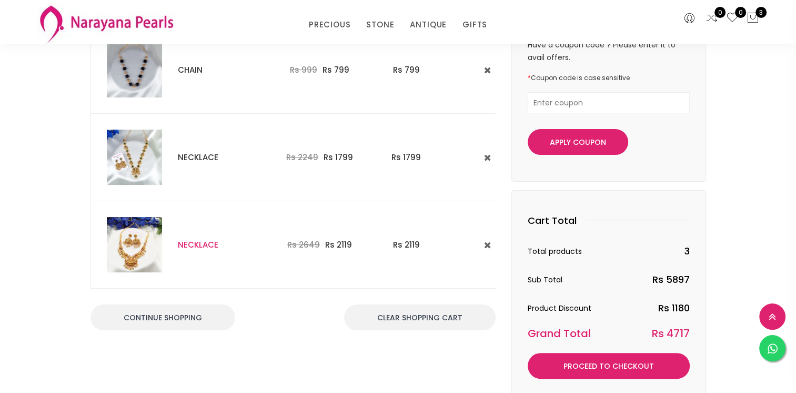
click at [204, 243] on link "NECKLACE" at bounding box center [198, 244] width 41 height 11
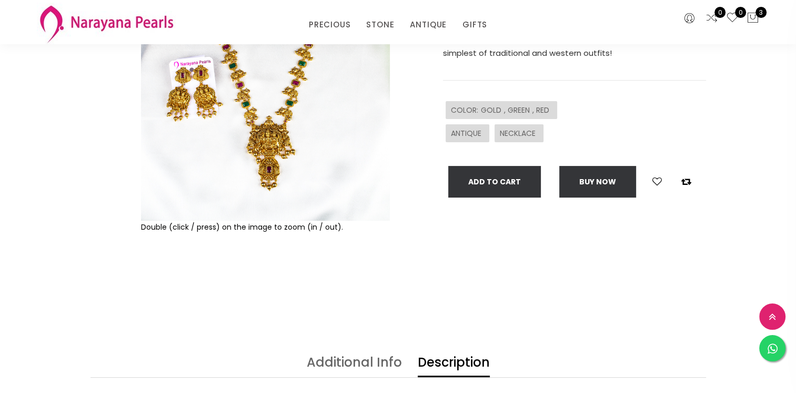
scroll to position [108, 0]
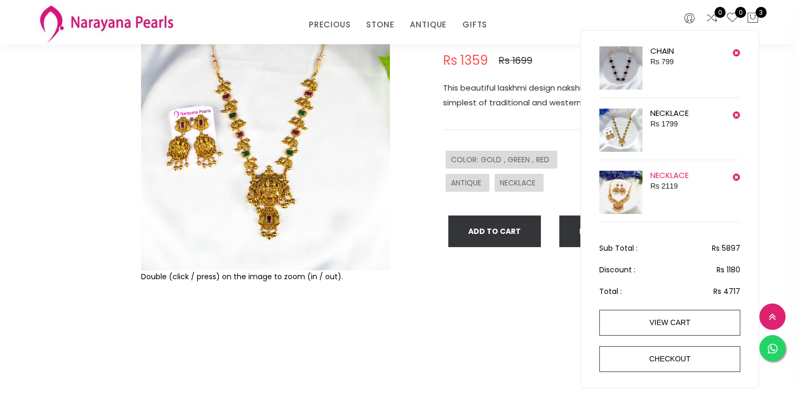
click at [663, 169] on link "NECKLACE" at bounding box center [670, 174] width 38 height 11
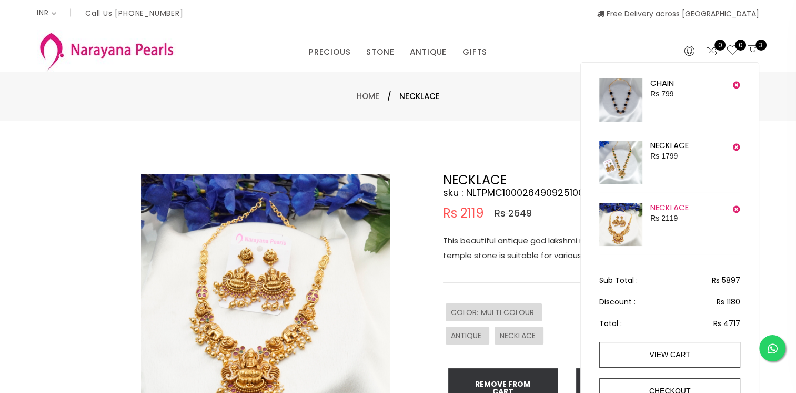
click at [665, 202] on link "NECKLACE" at bounding box center [670, 207] width 38 height 11
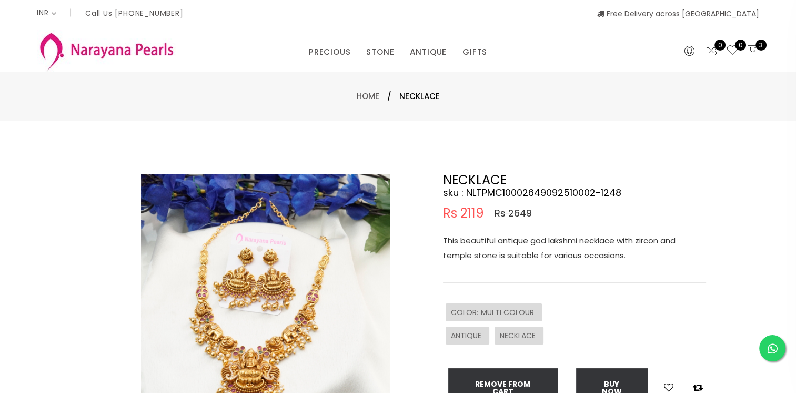
click at [134, 248] on div at bounding box center [114, 340] width 46 height 332
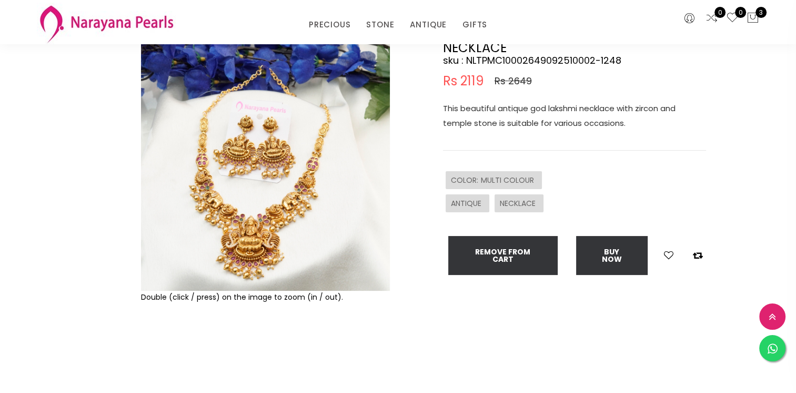
scroll to position [105, 0]
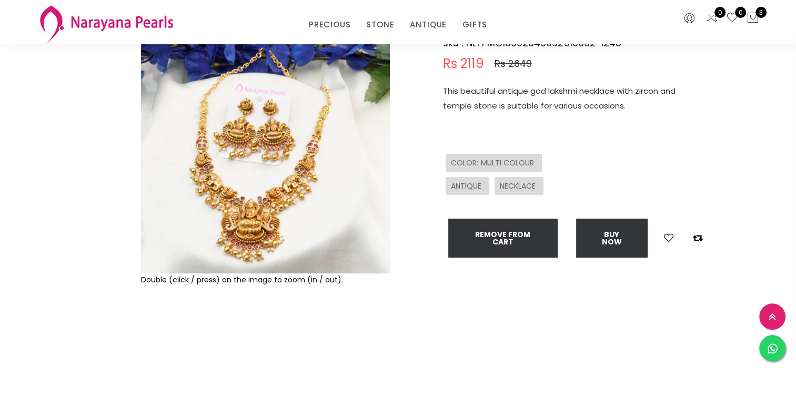
click at [242, 213] on img at bounding box center [265, 148] width 249 height 249
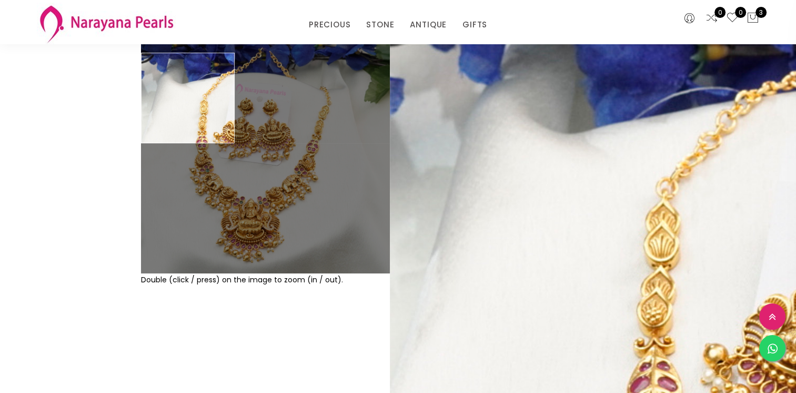
click at [103, 125] on div at bounding box center [114, 190] width 46 height 332
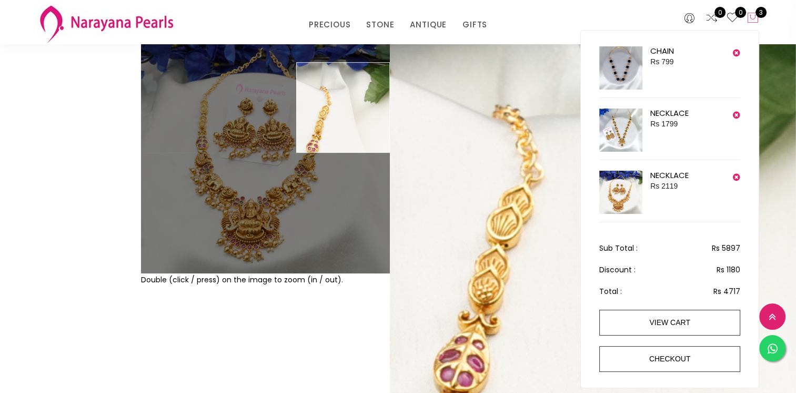
click at [756, 13] on span "3" at bounding box center [761, 12] width 11 height 11
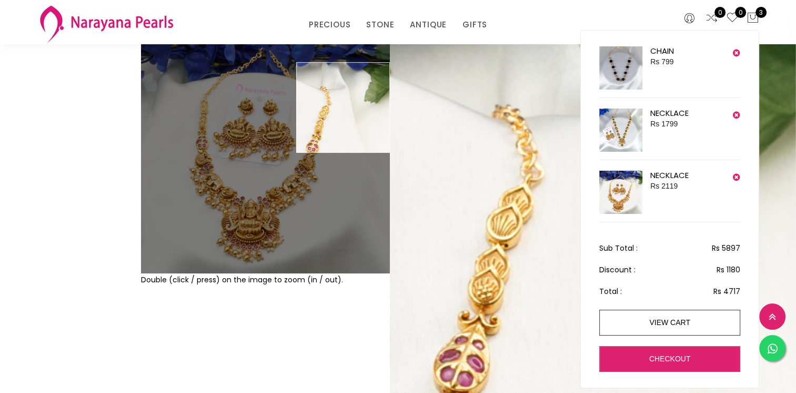
click at [674, 366] on link "checkout" at bounding box center [669, 359] width 141 height 26
select select "IN"
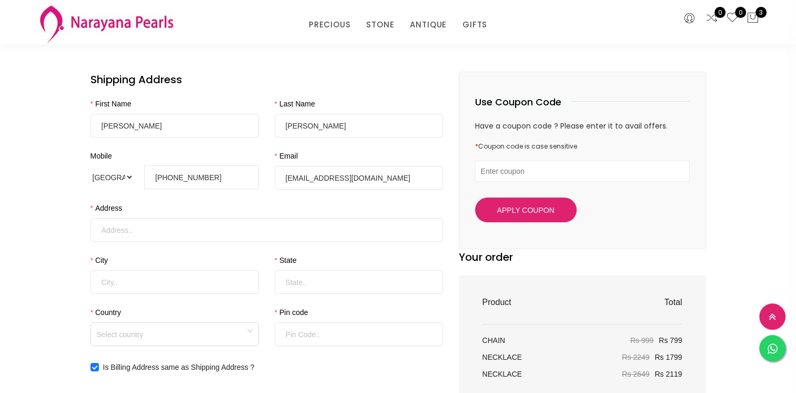
scroll to position [105, 0]
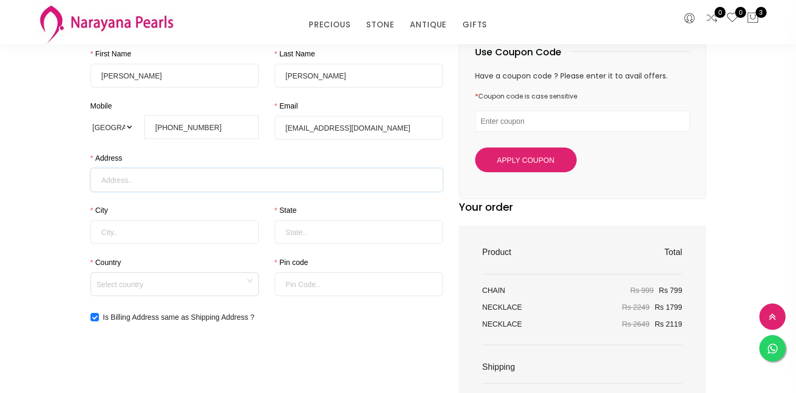
click at [131, 180] on input "Address" at bounding box center [267, 180] width 353 height 24
type input "A203, Phase 2, [GEOGRAPHIC_DATA], [GEOGRAPHIC_DATA], [PERSON_NAME][GEOGRAPHIC_D…"
click at [184, 235] on input "City" at bounding box center [175, 232] width 168 height 24
type input "Coimbatore"
click at [318, 233] on input "State" at bounding box center [359, 232] width 168 height 24
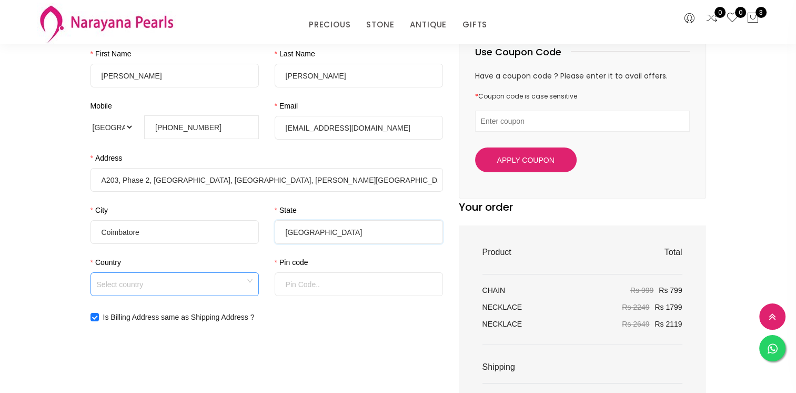
click at [146, 293] on span at bounding box center [175, 284] width 156 height 23
type input "[GEOGRAPHIC_DATA]"
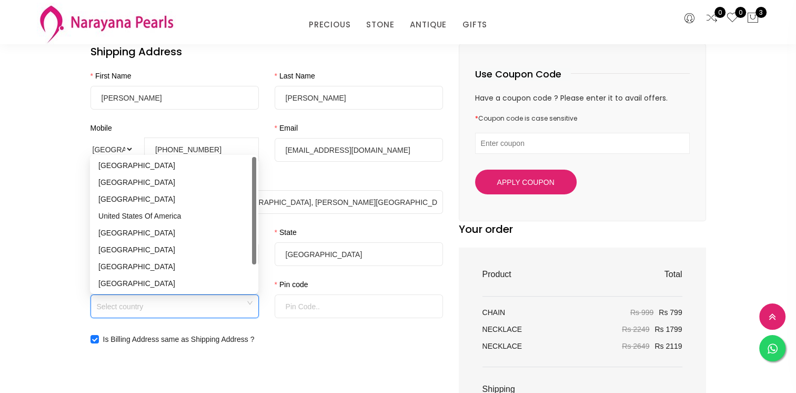
scroll to position [0, 0]
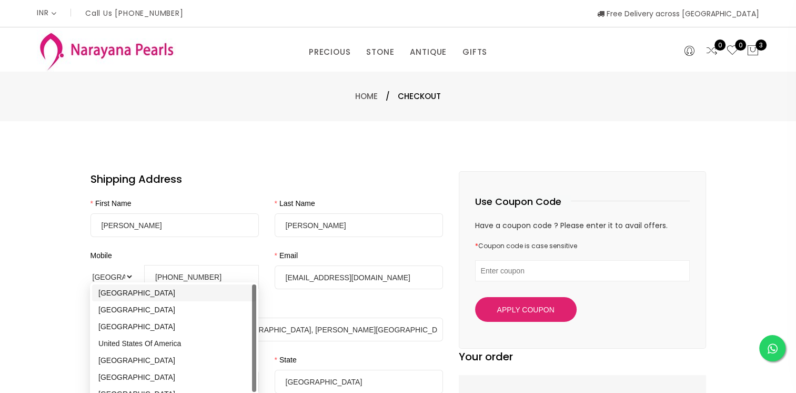
click at [125, 292] on div "[GEOGRAPHIC_DATA]" at bounding box center [174, 293] width 152 height 12
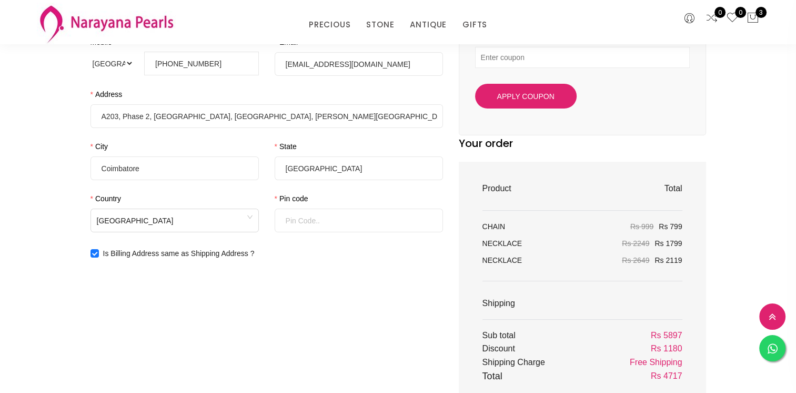
scroll to position [211, 0]
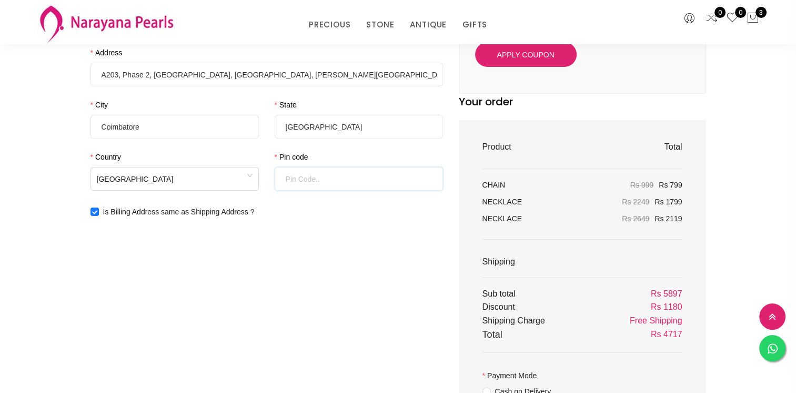
click at [303, 182] on input "Pin code" at bounding box center [359, 179] width 168 height 24
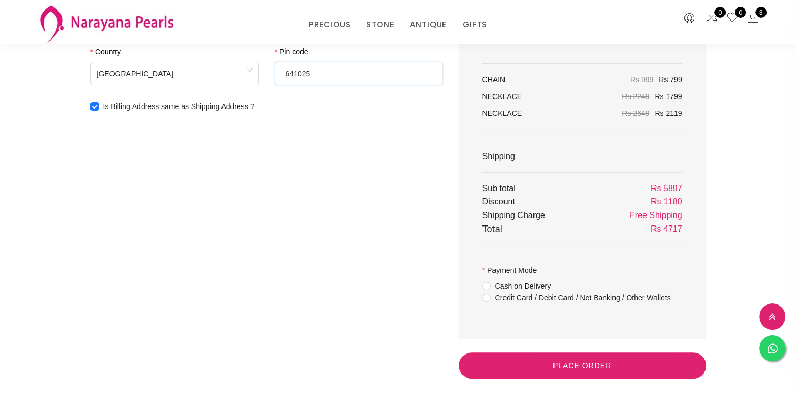
scroll to position [368, 0]
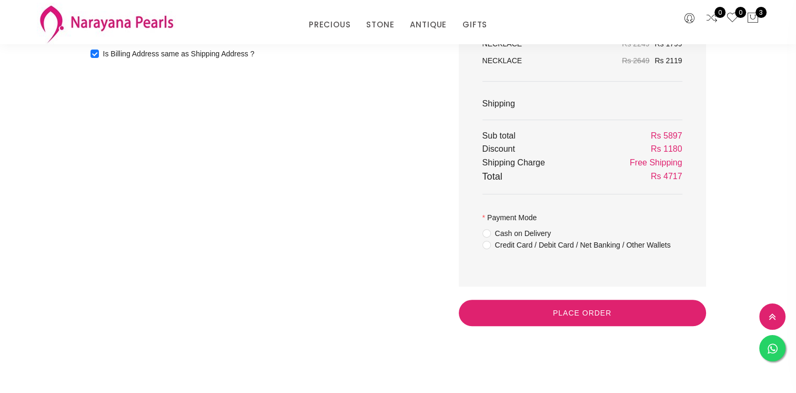
type input "641025"
click at [481, 245] on div "Product Total CHAIN Rs 999 Rs 799 NECKLACE Rs 2249 Rs 1799 NECKLACE Rs 2649 Rs …" at bounding box center [582, 124] width 247 height 324
click at [486, 241] on input "Credit Card / Debit Card / Net Banking / Other Wallets" at bounding box center [487, 253] width 8 height 24
radio input "true"
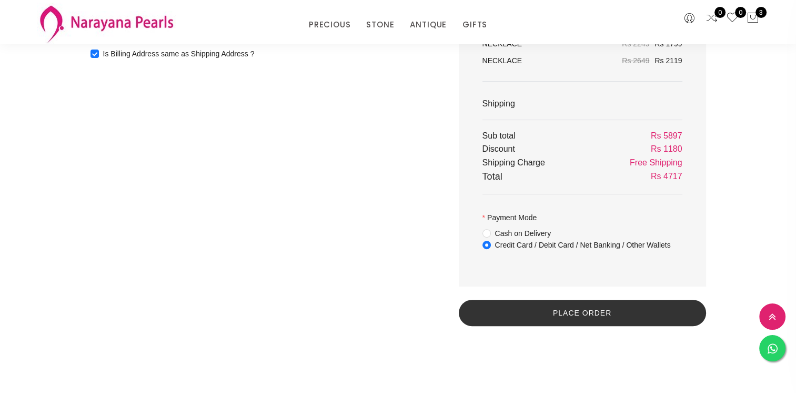
click at [576, 314] on button "Place Order" at bounding box center [582, 312] width 247 height 26
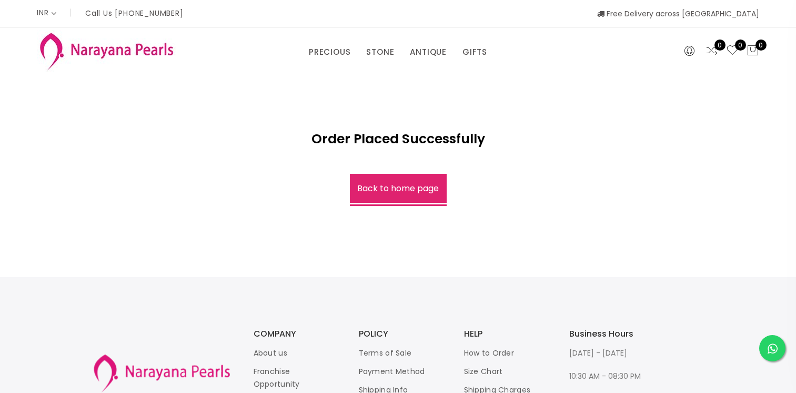
select select "INR"
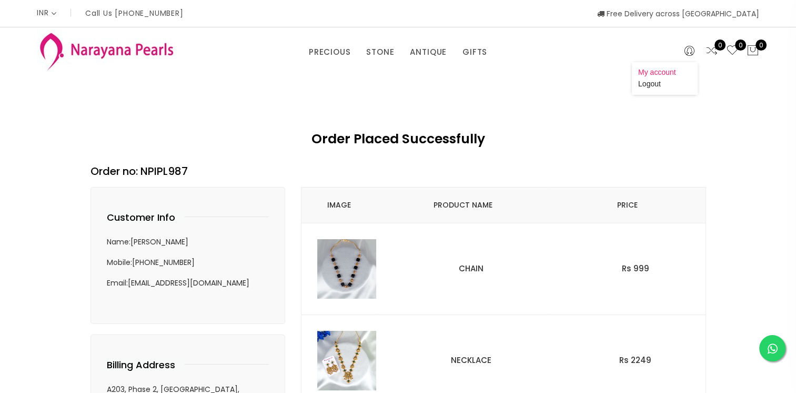
click at [663, 72] on link "My account" at bounding box center [657, 72] width 38 height 8
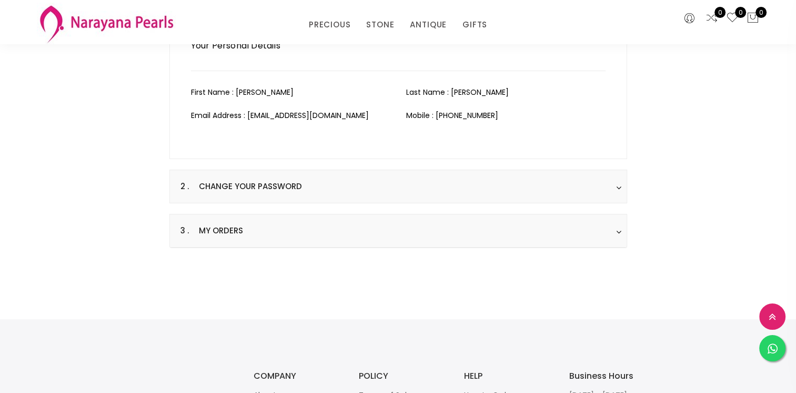
scroll to position [158, 0]
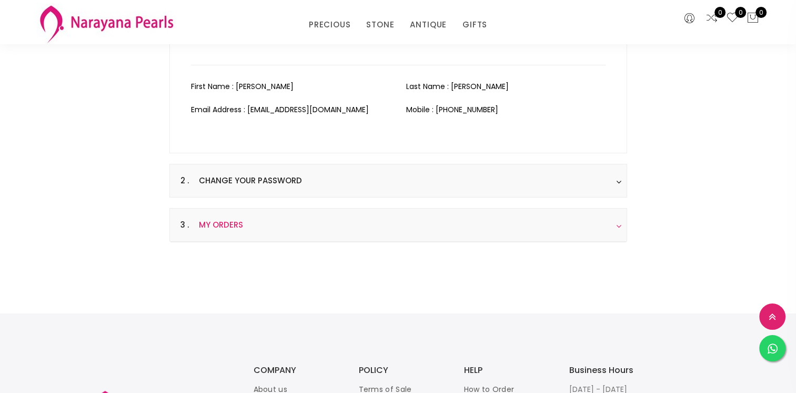
click at [513, 229] on h3 "3 . My Orders" at bounding box center [398, 224] width 457 height 33
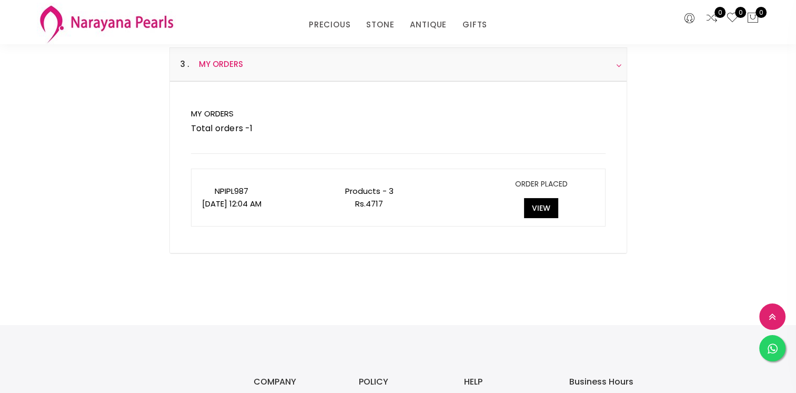
scroll to position [156, 0]
click at [539, 207] on button "View" at bounding box center [541, 210] width 34 height 20
